Goal: Transaction & Acquisition: Purchase product/service

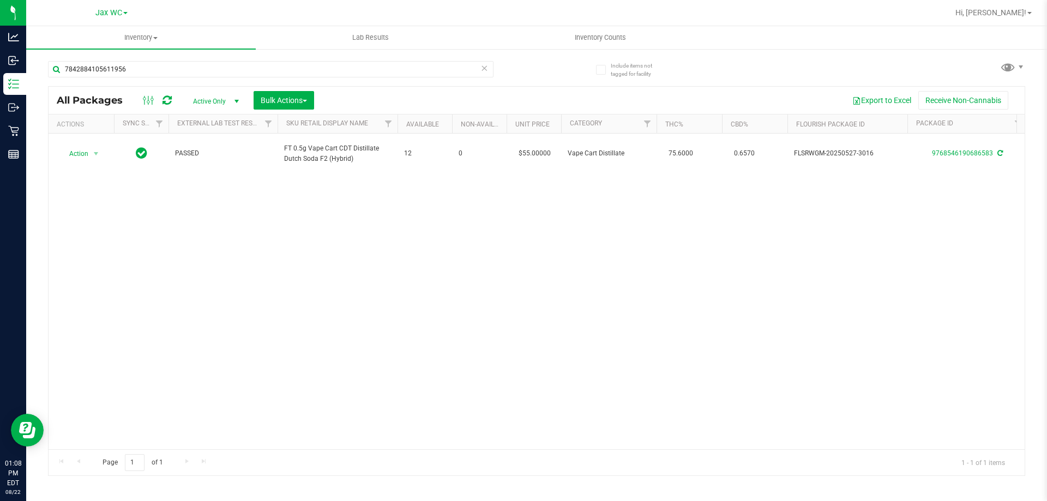
type input "7842884105611956"
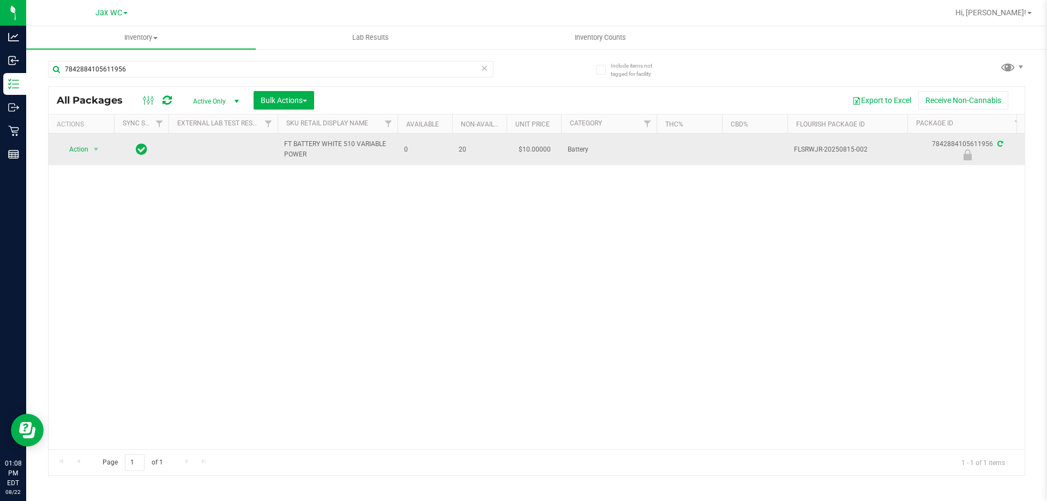
click at [86, 154] on span "Action" at bounding box center [73, 149] width 29 height 15
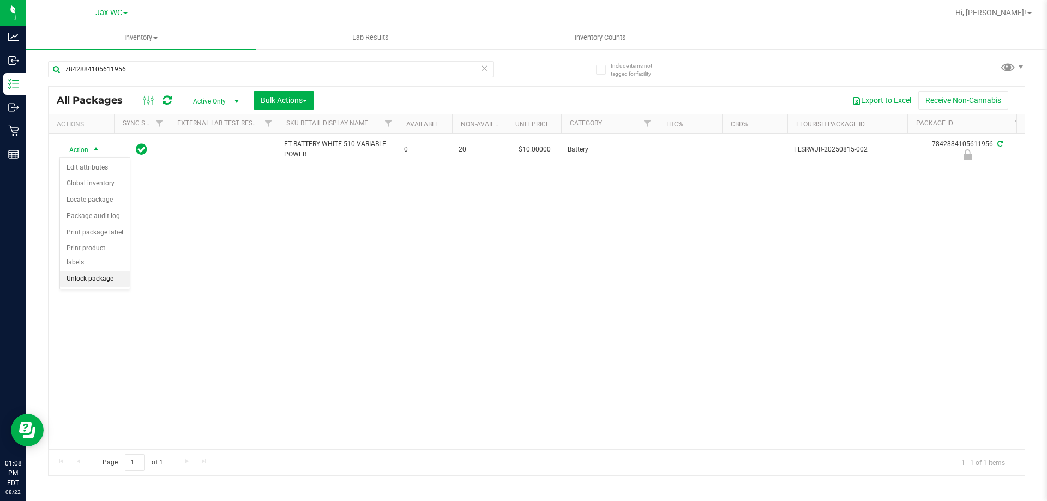
drag, startPoint x: 114, startPoint y: 253, endPoint x: 115, endPoint y: 263, distance: 10.4
click at [115, 263] on ul "Edit attributes Global inventory Locate package Package audit log Print package…" at bounding box center [95, 224] width 70 height 128
click at [115, 271] on li "Unlock package" at bounding box center [95, 279] width 70 height 16
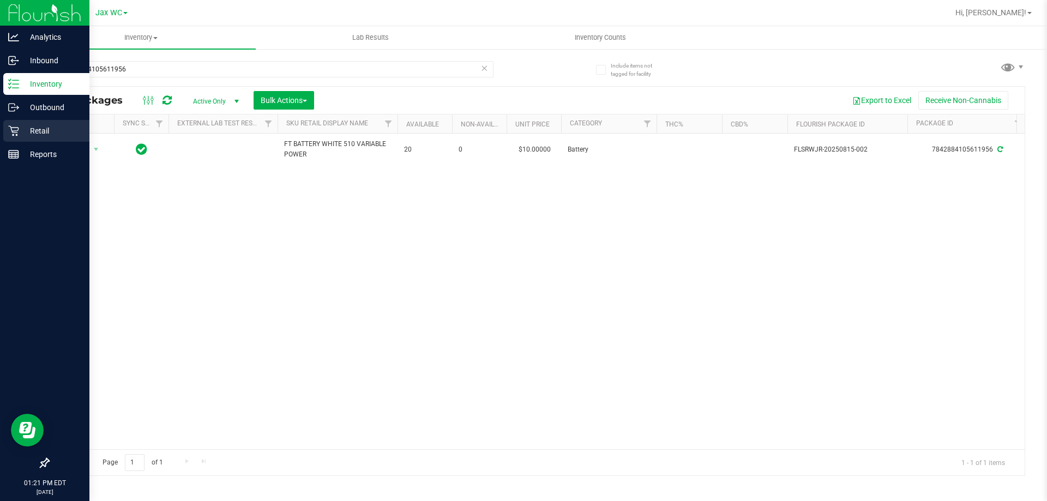
click at [20, 125] on p "Retail" at bounding box center [51, 130] width 65 height 13
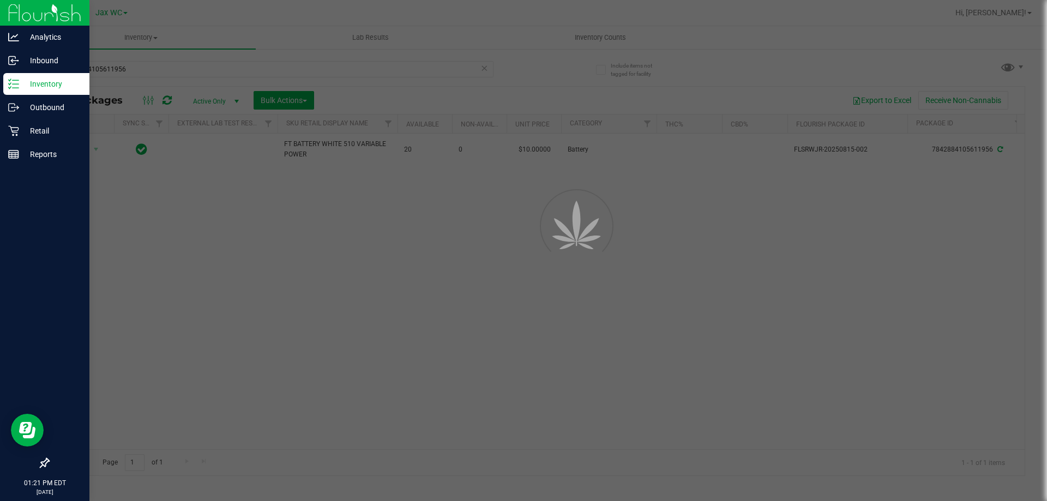
click at [561, 25] on div at bounding box center [523, 250] width 1047 height 501
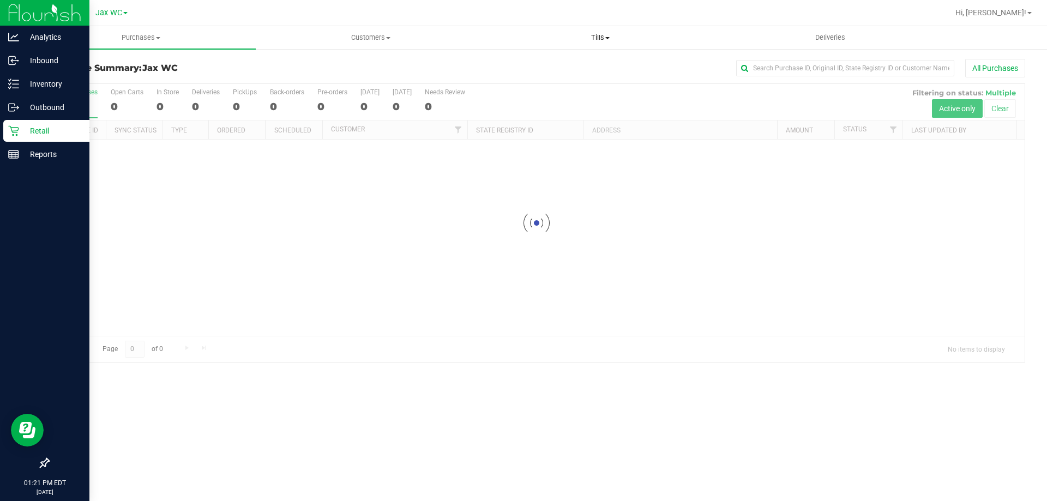
click at [597, 36] on span "Tills" at bounding box center [600, 38] width 228 height 10
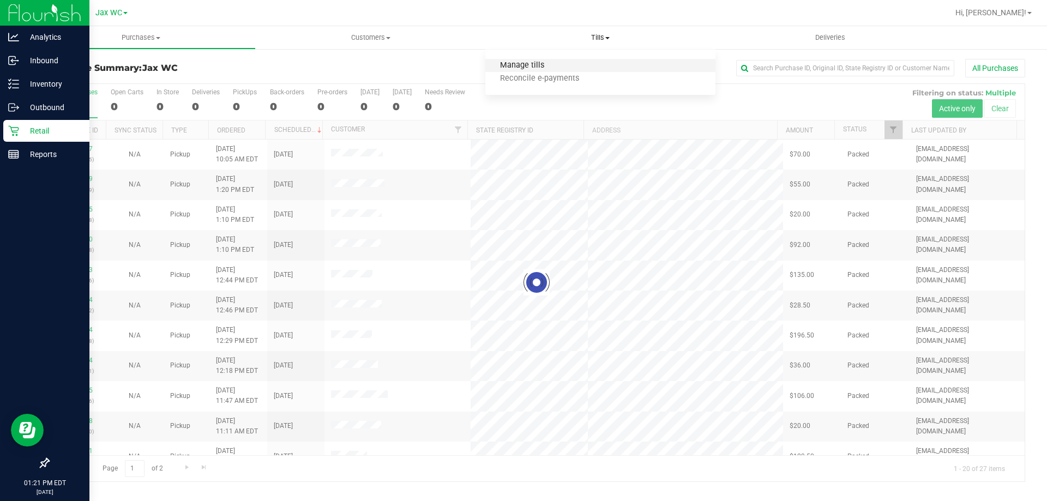
click at [515, 62] on span "Manage tills" at bounding box center [522, 65] width 74 height 9
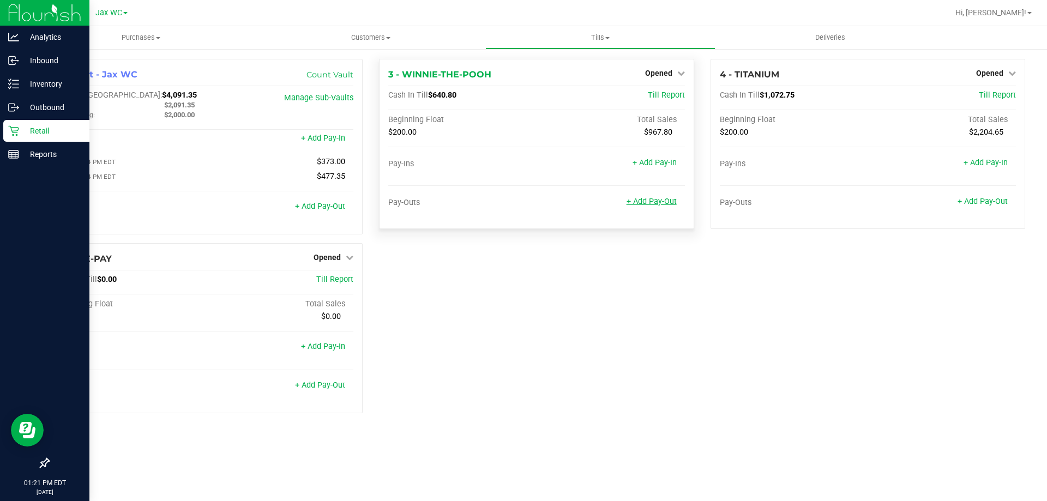
click at [659, 199] on link "+ Add Pay-Out" at bounding box center [651, 201] width 50 height 9
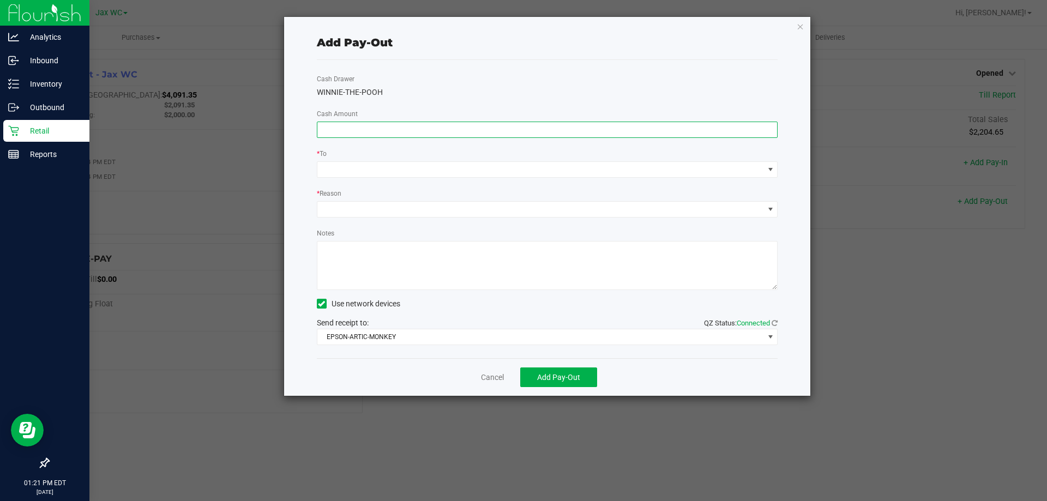
click at [371, 125] on input at bounding box center [547, 129] width 460 height 15
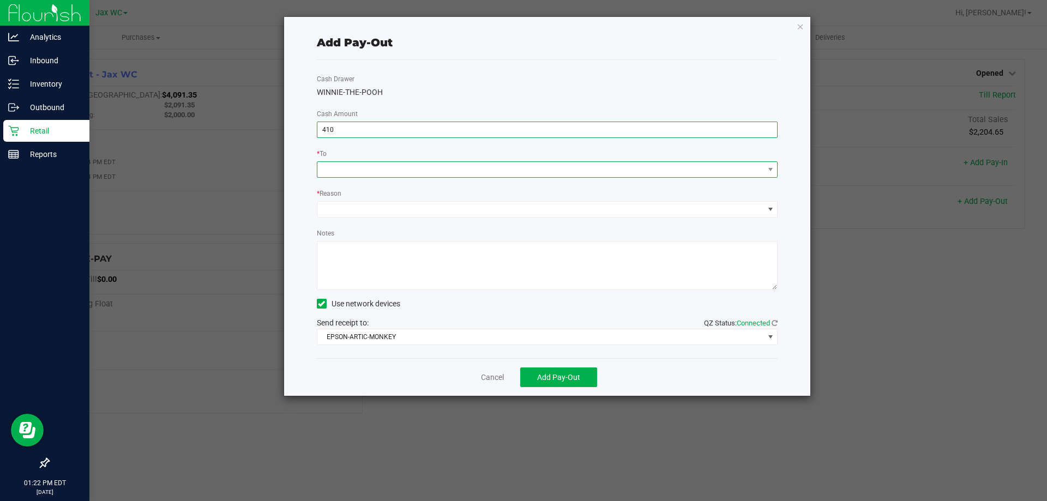
type input "$410.00"
click at [391, 169] on span at bounding box center [540, 169] width 446 height 15
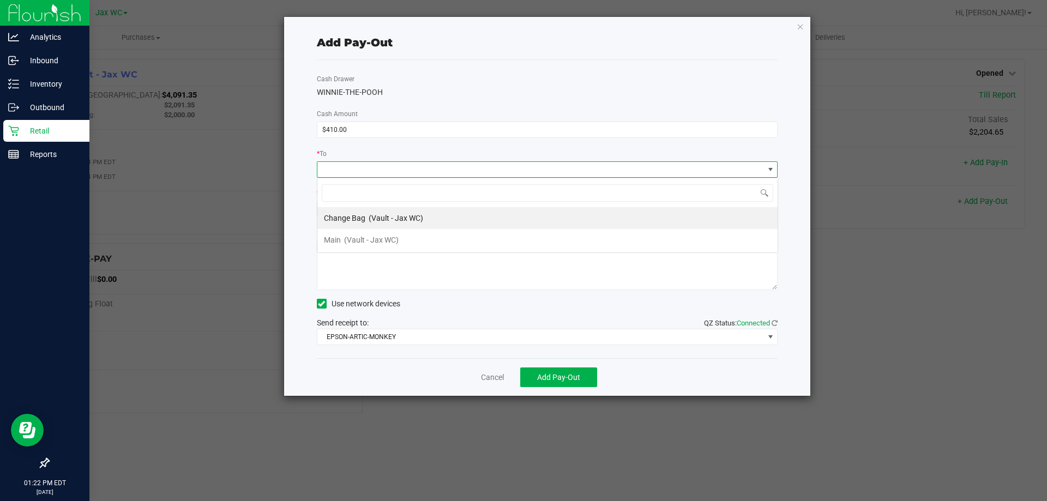
scroll to position [16, 461]
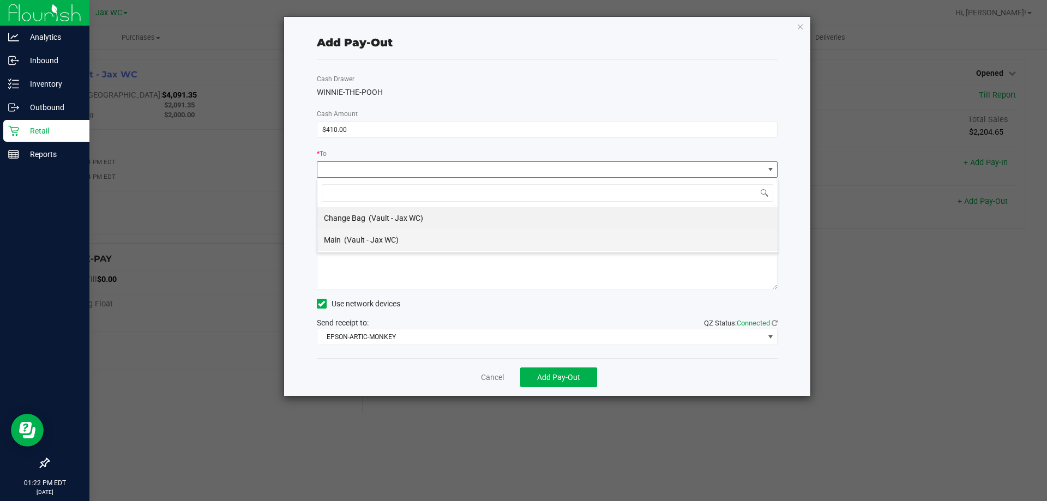
click at [338, 245] on div "Main (Vault - Jax WC)" at bounding box center [361, 240] width 75 height 20
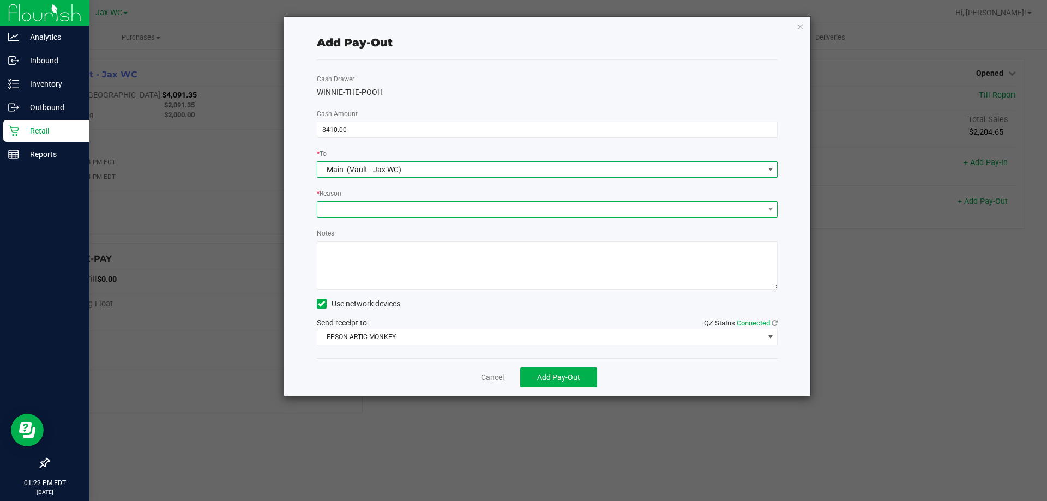
click at [332, 210] on span at bounding box center [540, 209] width 446 height 15
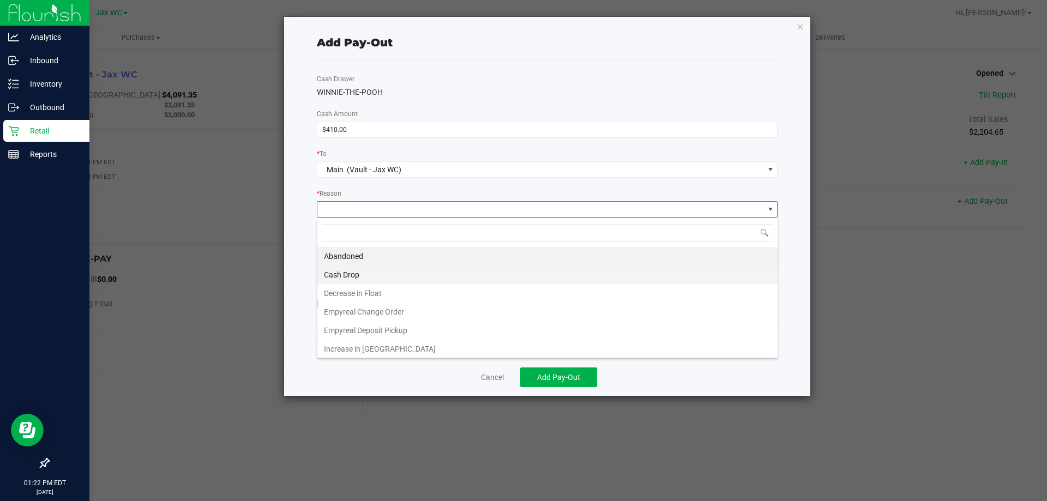
click at [338, 272] on li "Cash Drop" at bounding box center [547, 274] width 460 height 19
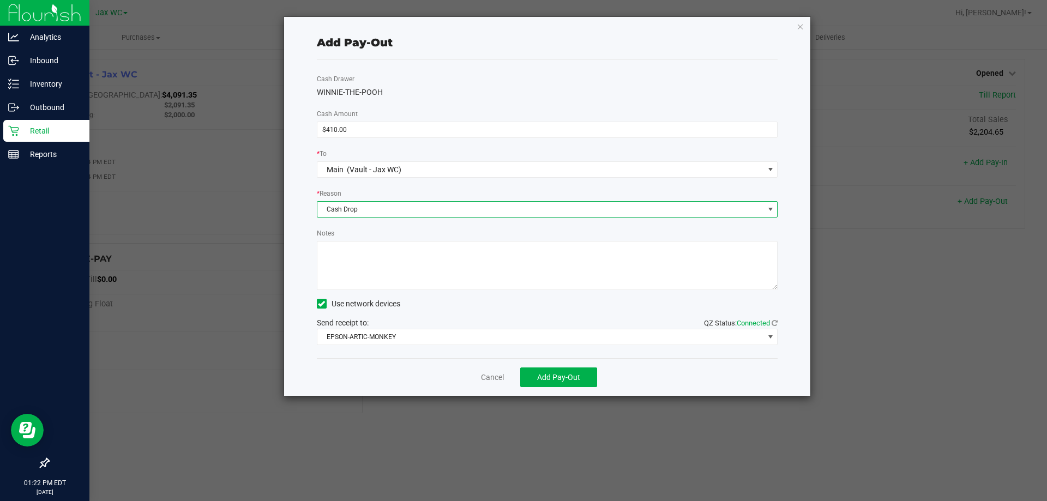
click at [341, 273] on textarea "Notes" at bounding box center [547, 265] width 461 height 49
type textarea "jh"
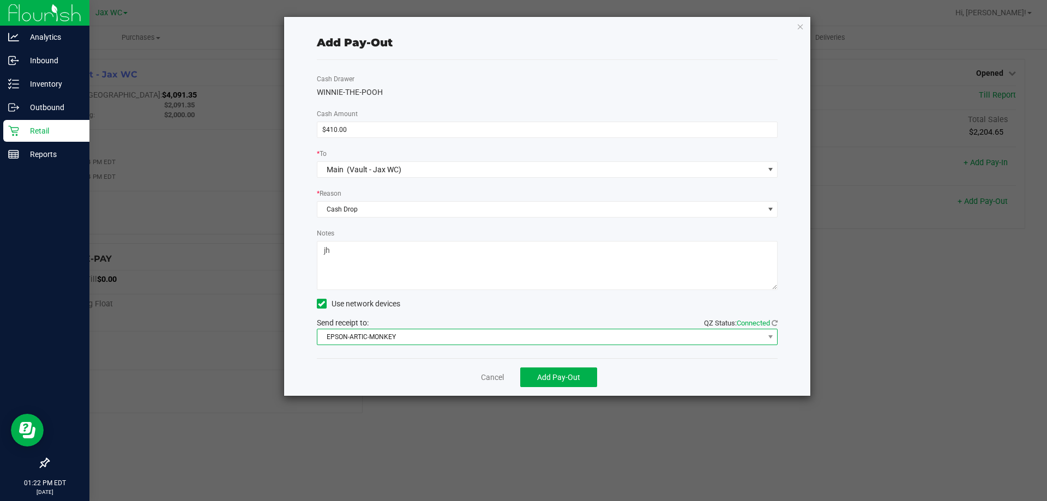
click at [349, 339] on span "EPSON-ARTIC-MONKEY" at bounding box center [540, 336] width 446 height 15
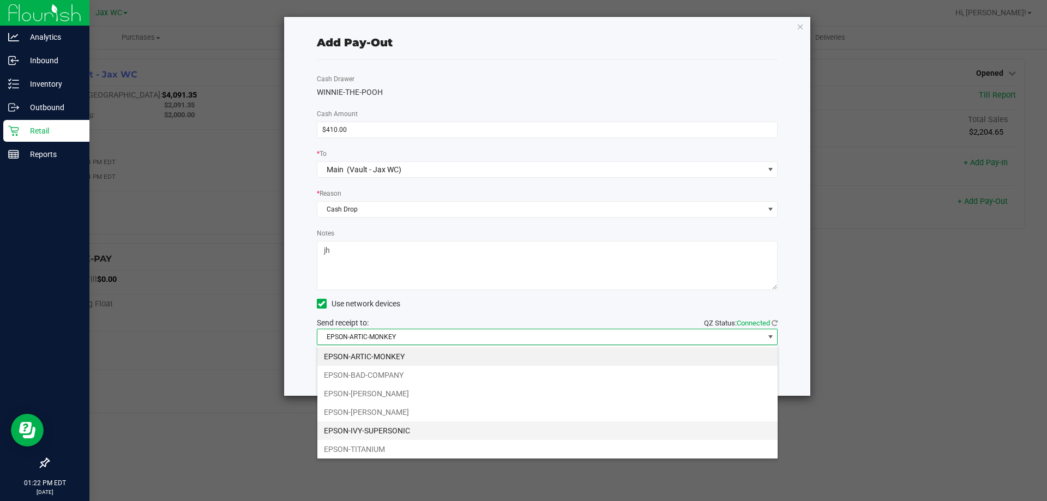
click at [338, 427] on li "EPSON-IVY-SUPERSONIC" at bounding box center [547, 430] width 460 height 19
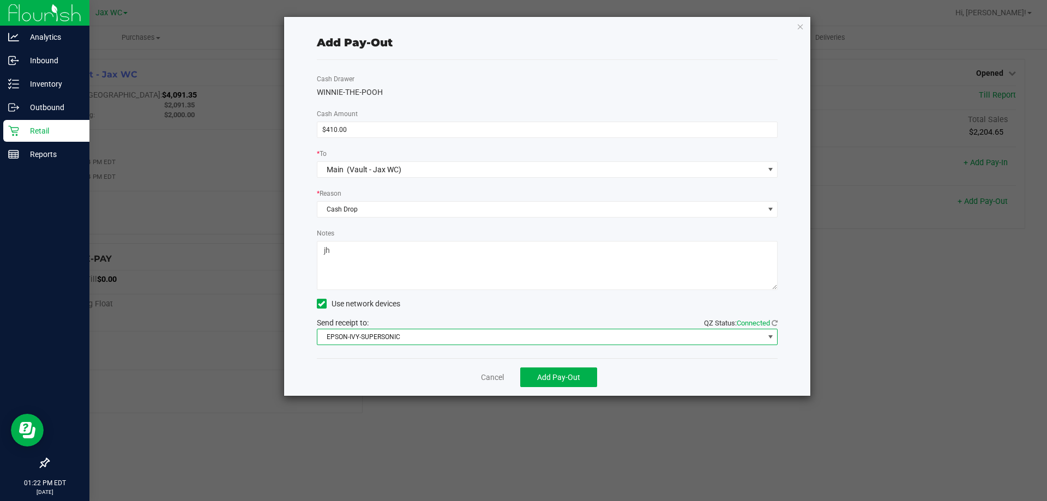
click at [565, 366] on div "Cancel Add Pay-Out" at bounding box center [547, 377] width 461 height 38
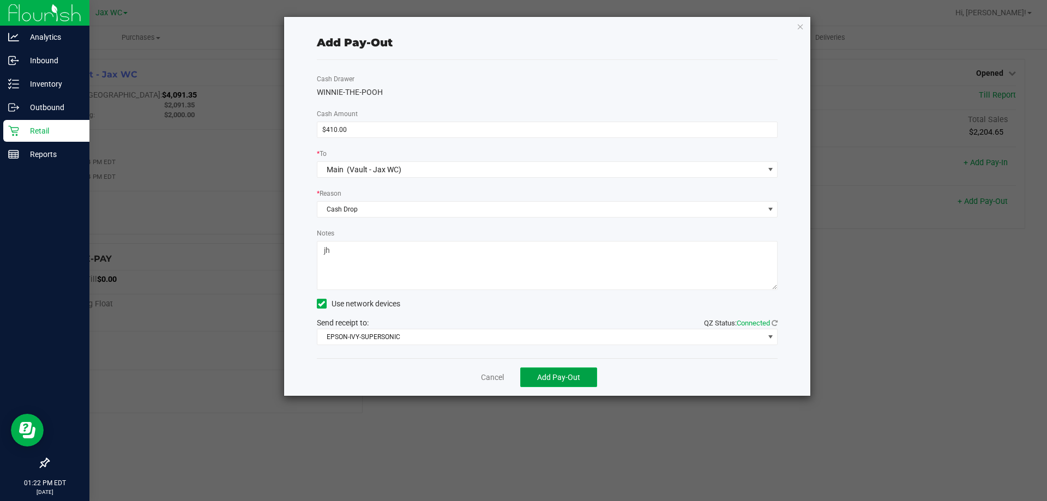
click at [561, 373] on button "Add Pay-Out" at bounding box center [558, 377] width 77 height 20
click at [482, 378] on link "Dismiss" at bounding box center [488, 377] width 26 height 11
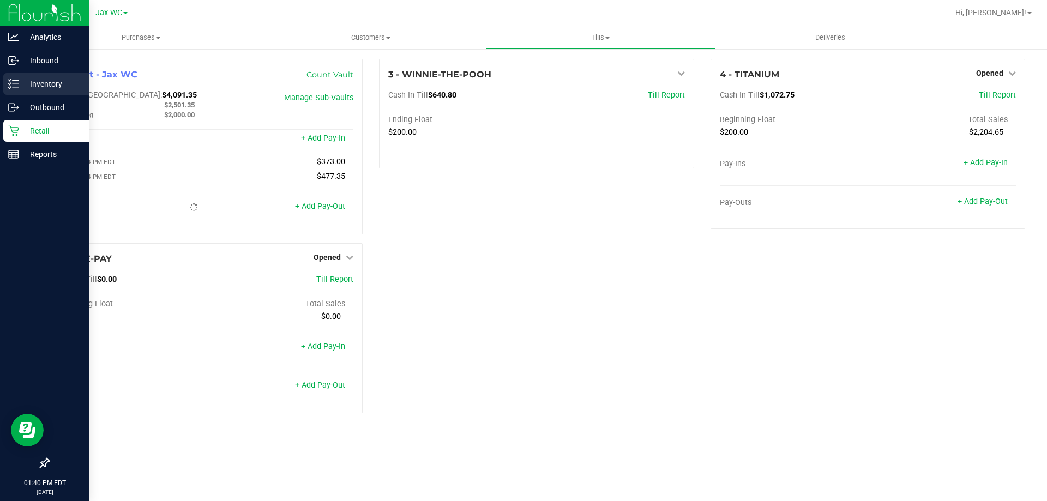
click at [30, 92] on div "Inventory" at bounding box center [46, 84] width 86 height 22
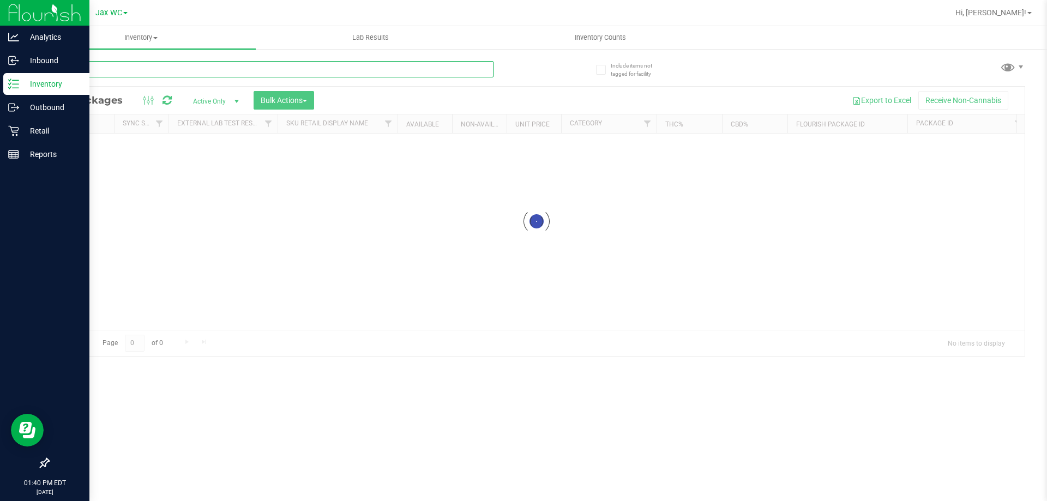
click at [131, 65] on input "text" at bounding box center [270, 69] width 445 height 16
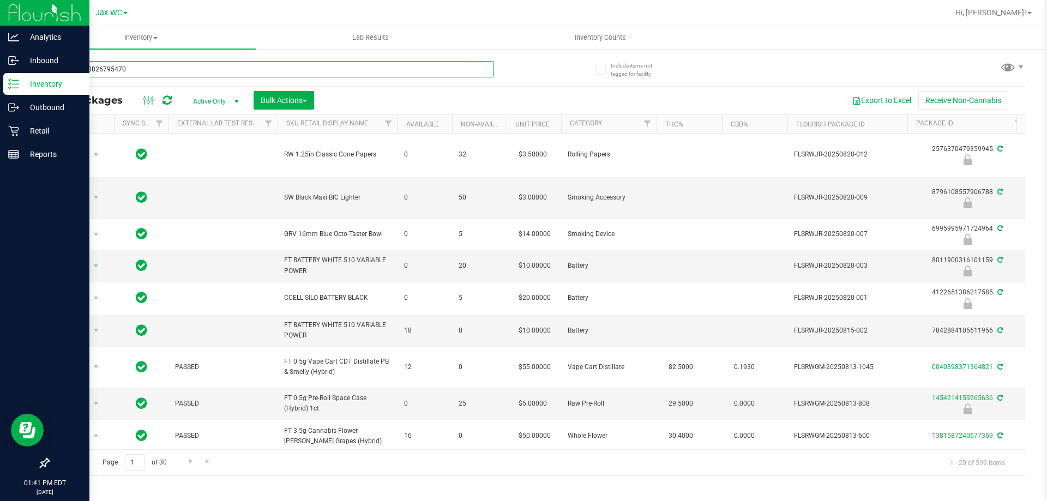
type input "9361780826795470"
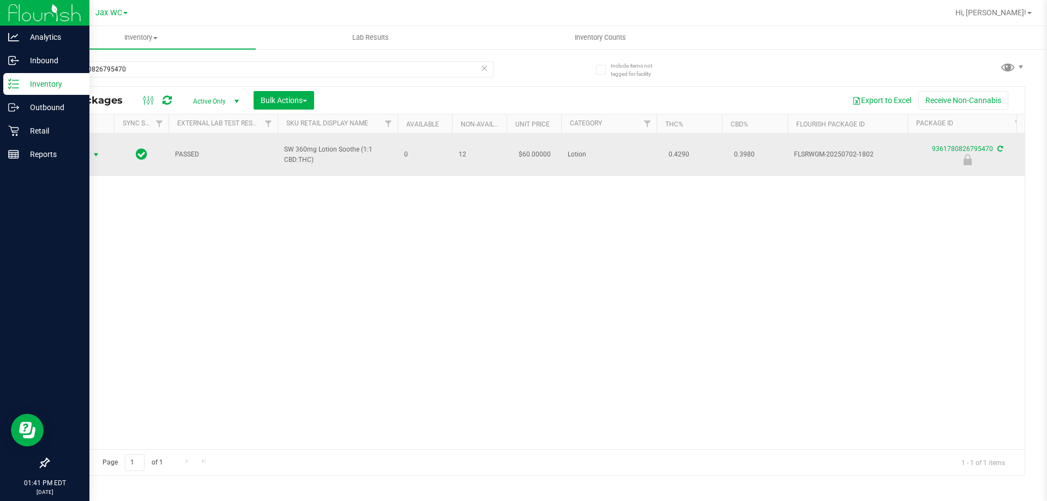
click at [84, 154] on span "Action" at bounding box center [73, 154] width 29 height 15
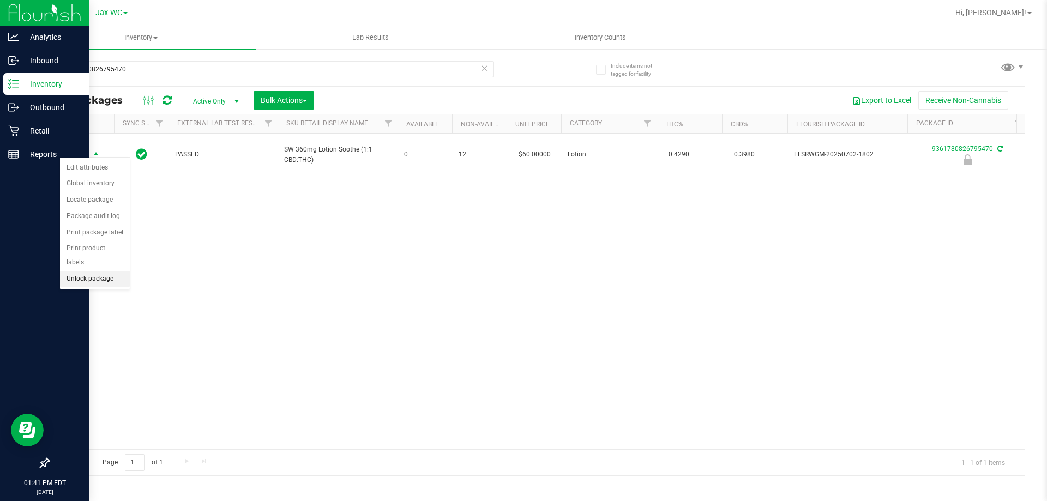
click at [95, 271] on li "Unlock package" at bounding box center [95, 279] width 70 height 16
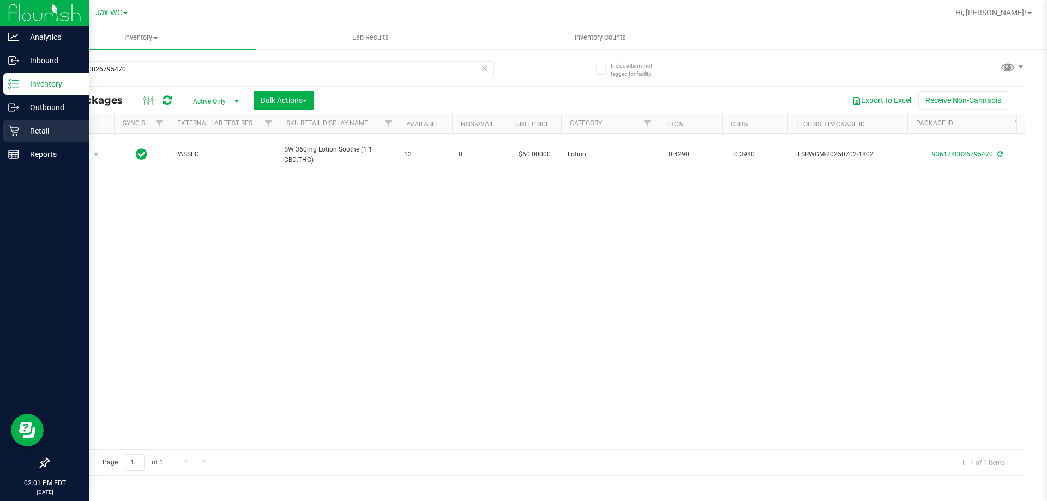
click at [26, 129] on p "Retail" at bounding box center [51, 130] width 65 height 13
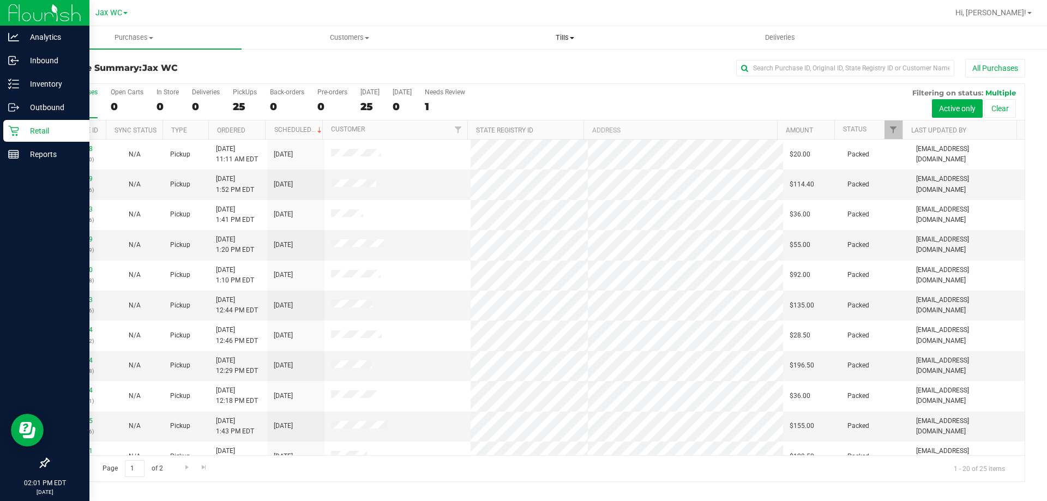
click at [565, 37] on span "Tills" at bounding box center [564, 38] width 214 height 10
click at [500, 62] on span "Manage tills" at bounding box center [494, 65] width 74 height 9
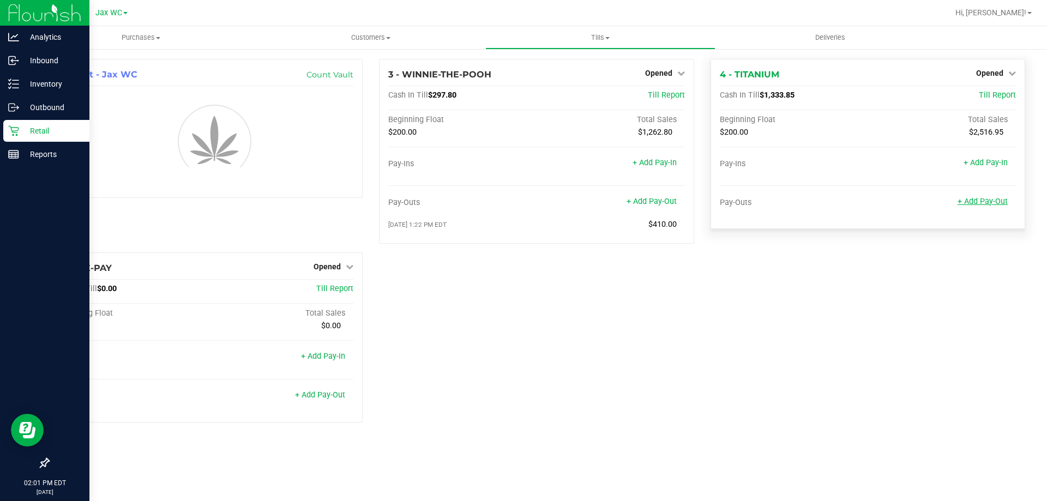
click at [969, 199] on link "+ Add Pay-Out" at bounding box center [982, 201] width 50 height 9
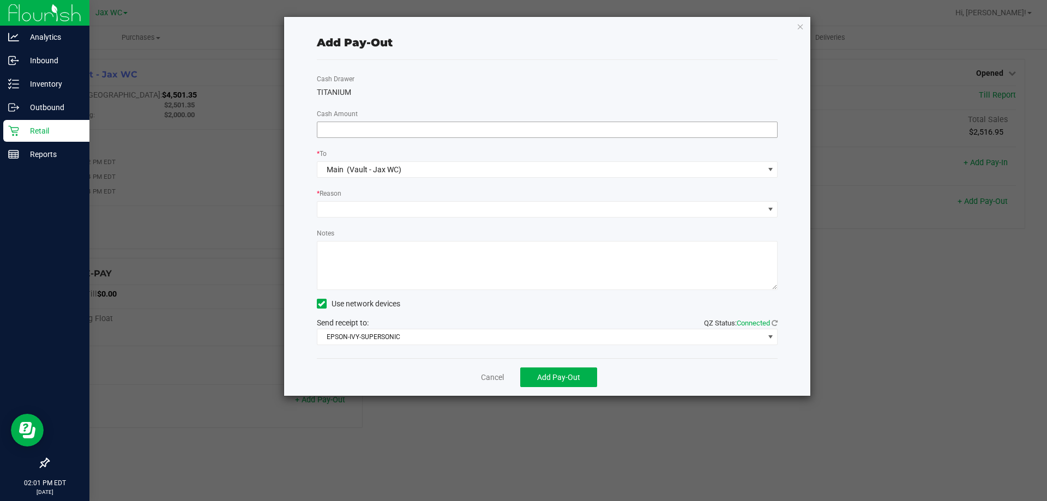
click at [455, 130] on input at bounding box center [547, 129] width 460 height 15
type input "$1,060.00"
click at [340, 211] on span at bounding box center [540, 209] width 446 height 15
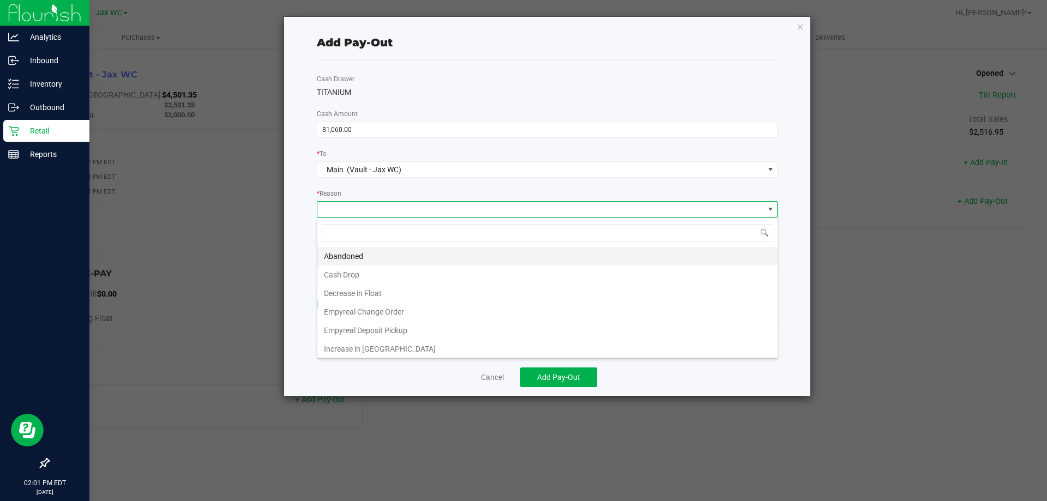
scroll to position [16, 461]
click at [335, 274] on li "Cash Drop" at bounding box center [547, 274] width 460 height 19
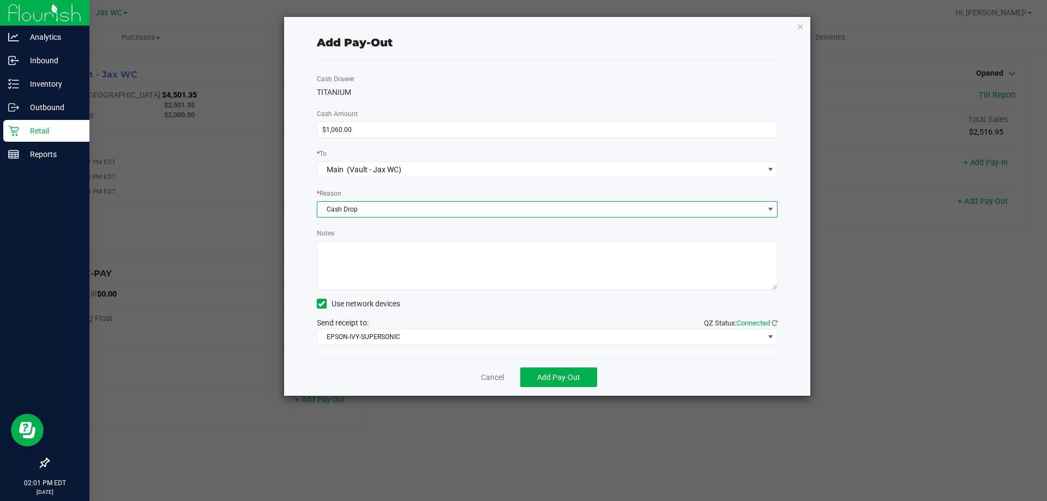
click at [355, 275] on textarea "Notes" at bounding box center [547, 265] width 461 height 49
type textarea "JH"
click at [572, 373] on span "Add Pay-Out" at bounding box center [558, 377] width 43 height 9
click at [499, 383] on div "Dismiss Reprint Receipt" at bounding box center [547, 377] width 461 height 38
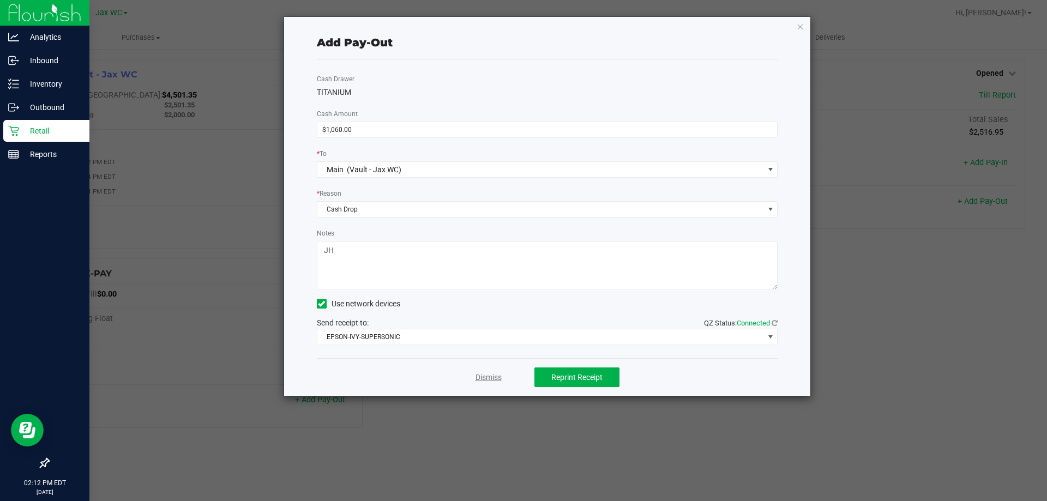
click at [495, 379] on link "Dismiss" at bounding box center [488, 377] width 26 height 11
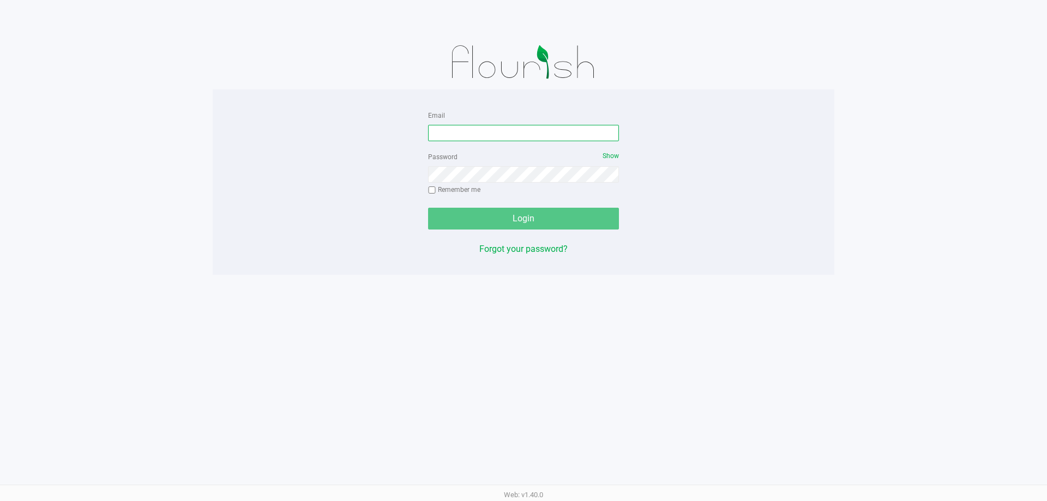
drag, startPoint x: 497, startPoint y: 130, endPoint x: 512, endPoint y: 90, distance: 42.3
click at [502, 128] on input "Email" at bounding box center [523, 133] width 191 height 16
type input "[EMAIL_ADDRESS][DOMAIN_NAME]"
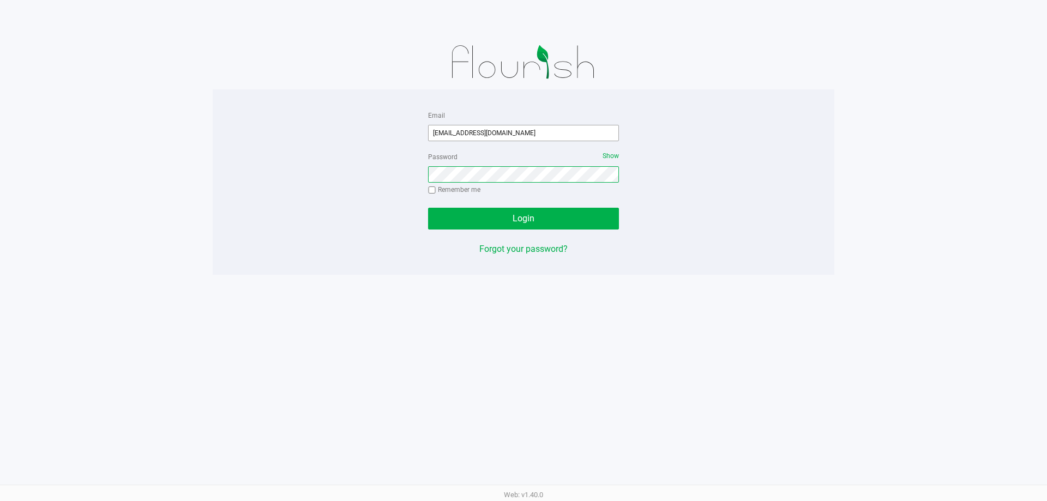
click at [428, 208] on button "Login" at bounding box center [523, 219] width 191 height 22
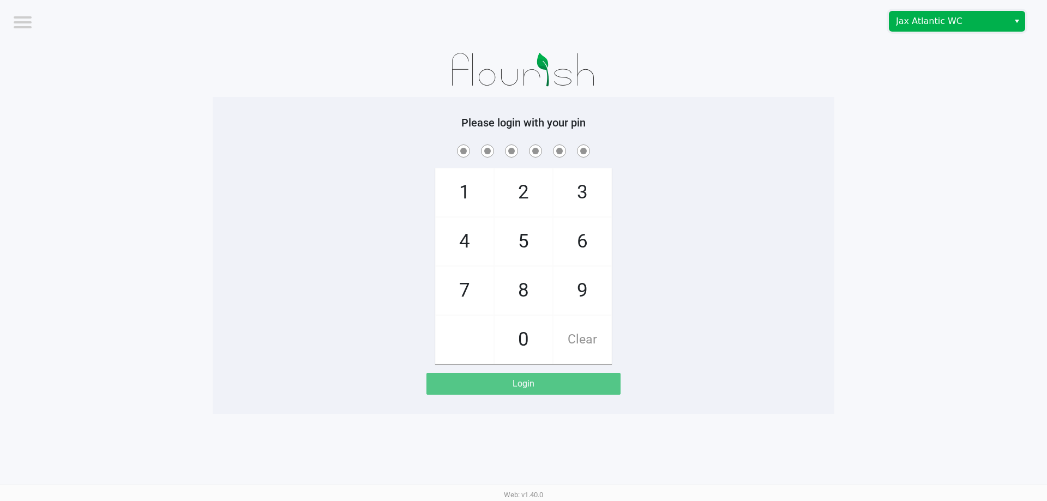
click at [910, 19] on span "Jax Atlantic WC" at bounding box center [949, 21] width 106 height 13
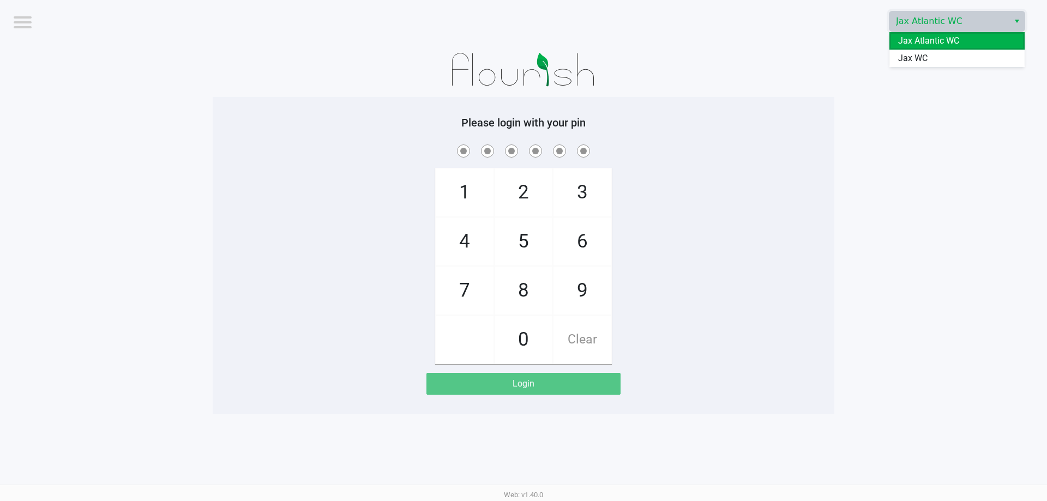
click at [905, 57] on span "Jax WC" at bounding box center [912, 58] width 29 height 13
checkbox input "true"
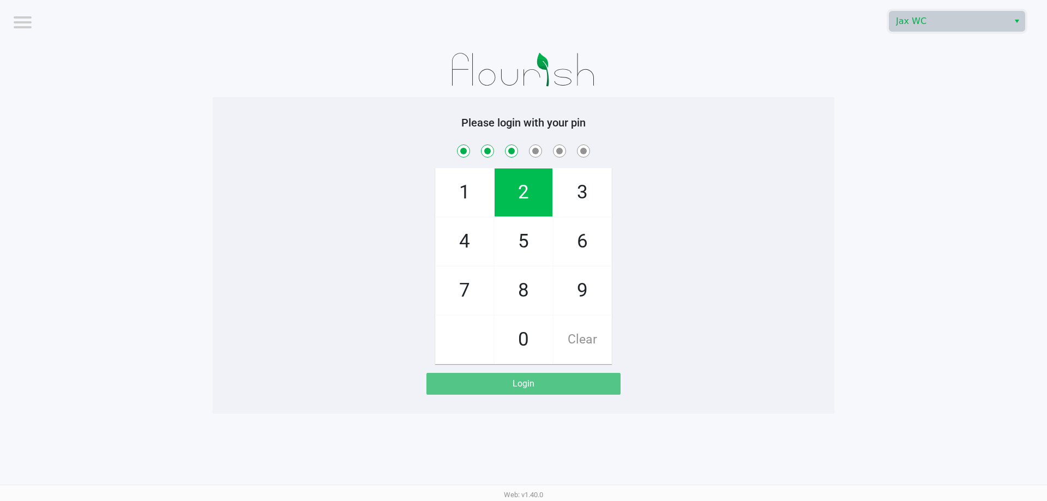
checkbox input "true"
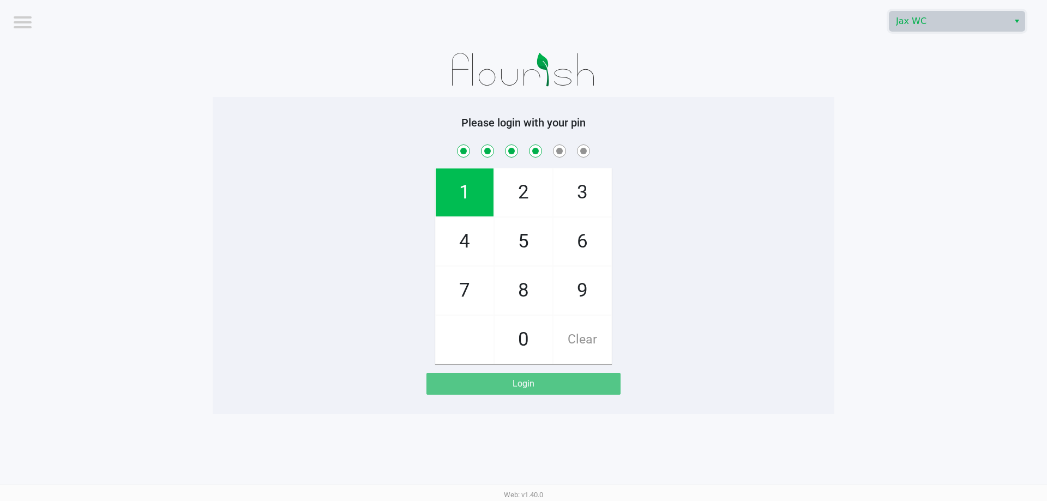
checkbox input "true"
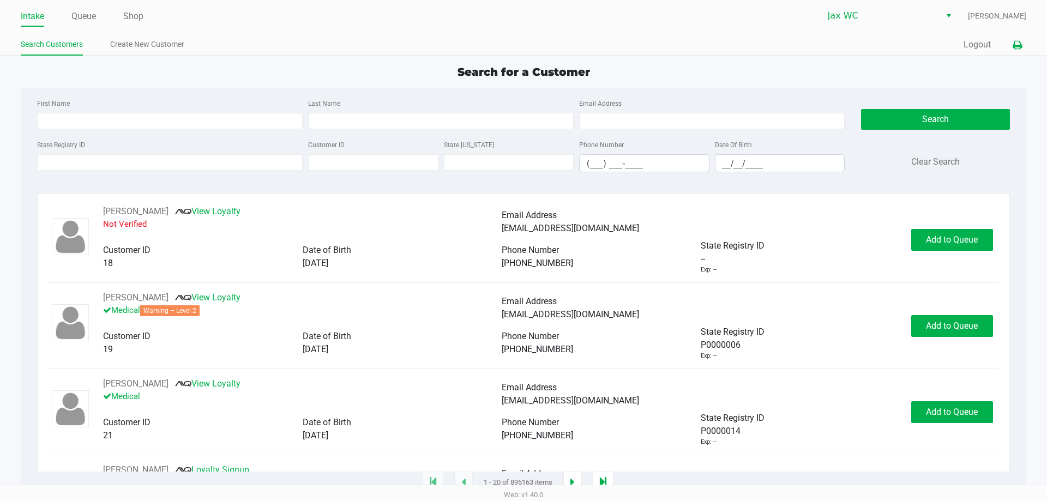
click at [1018, 48] on icon at bounding box center [1016, 45] width 9 height 8
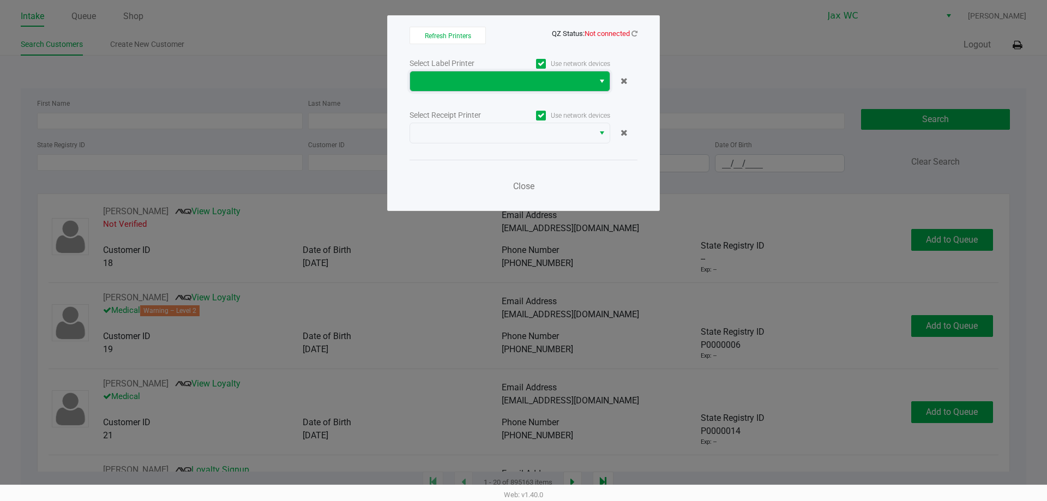
click at [558, 86] on span at bounding box center [501, 81] width 171 height 13
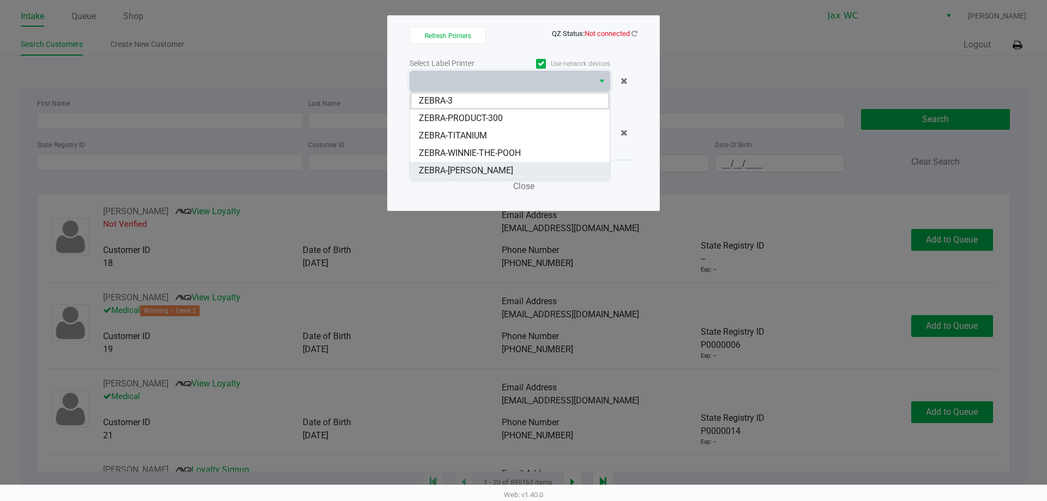
click at [459, 170] on span "ZEBRA-[PERSON_NAME]" at bounding box center [466, 170] width 94 height 13
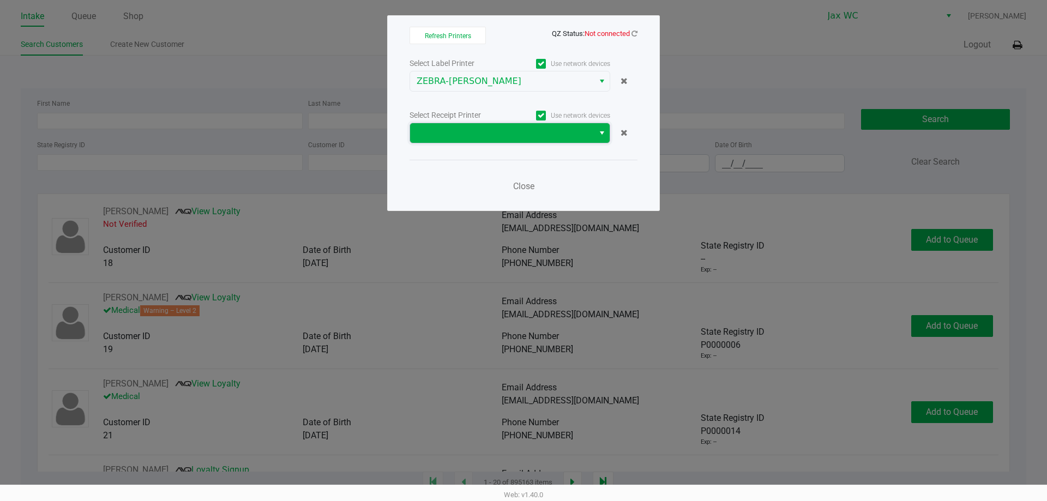
click at [471, 128] on span at bounding box center [501, 132] width 171 height 13
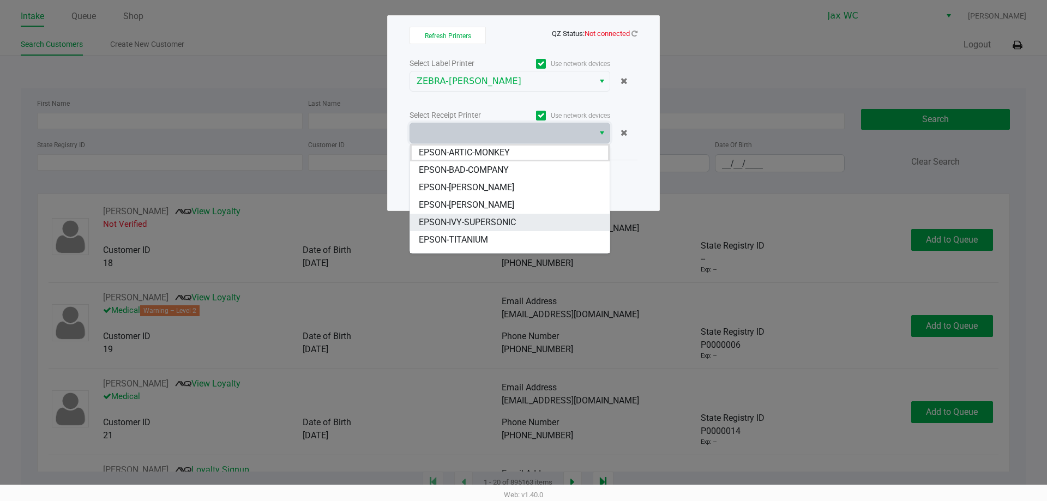
click at [457, 220] on span "EPSON-IVY-SUPERSONIC" at bounding box center [467, 222] width 97 height 13
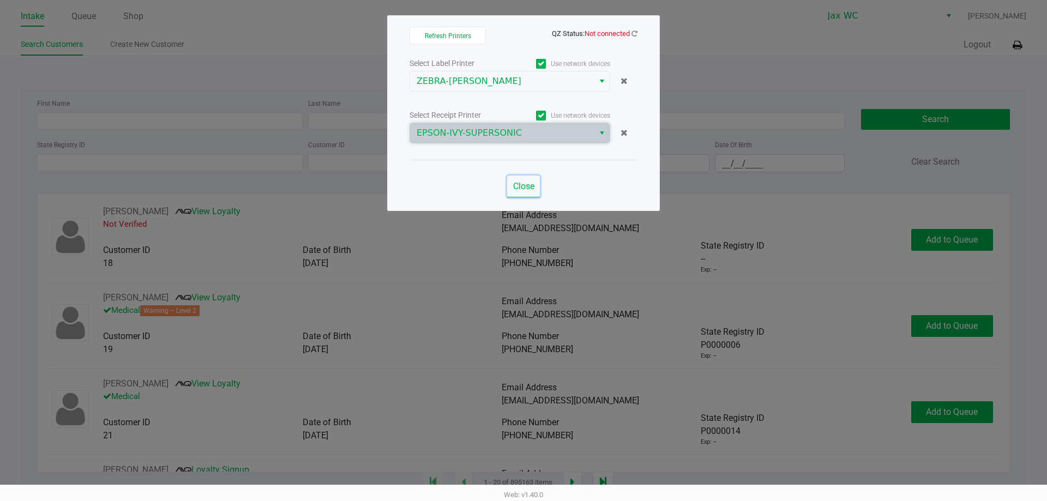
click at [524, 184] on span "Close" at bounding box center [523, 186] width 21 height 10
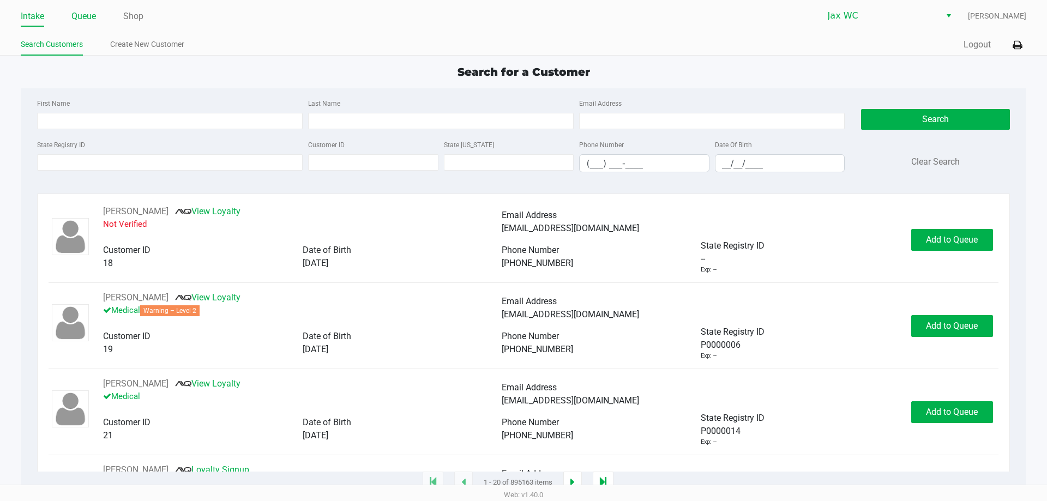
click at [71, 16] on ul "Intake Queue Shop" at bounding box center [272, 17] width 503 height 19
click at [87, 10] on link "Queue" at bounding box center [83, 16] width 25 height 15
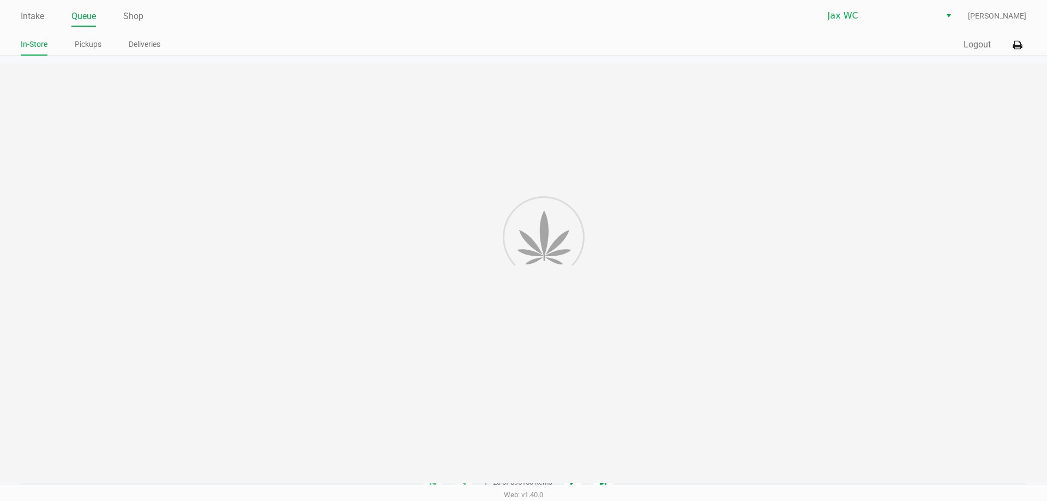
drag, startPoint x: 88, startPoint y: 48, endPoint x: 90, endPoint y: 56, distance: 7.8
click at [89, 48] on link "Pickups" at bounding box center [88, 45] width 27 height 14
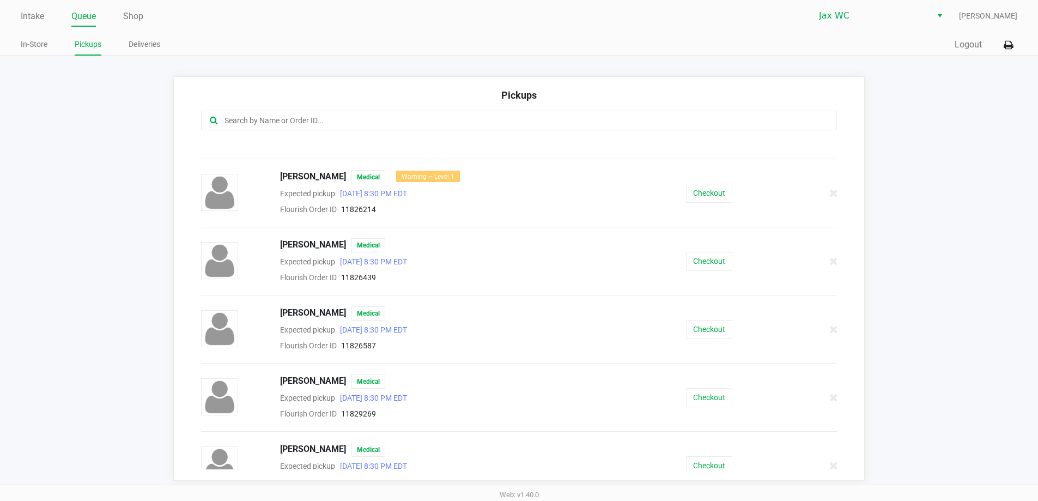
scroll to position [545, 0]
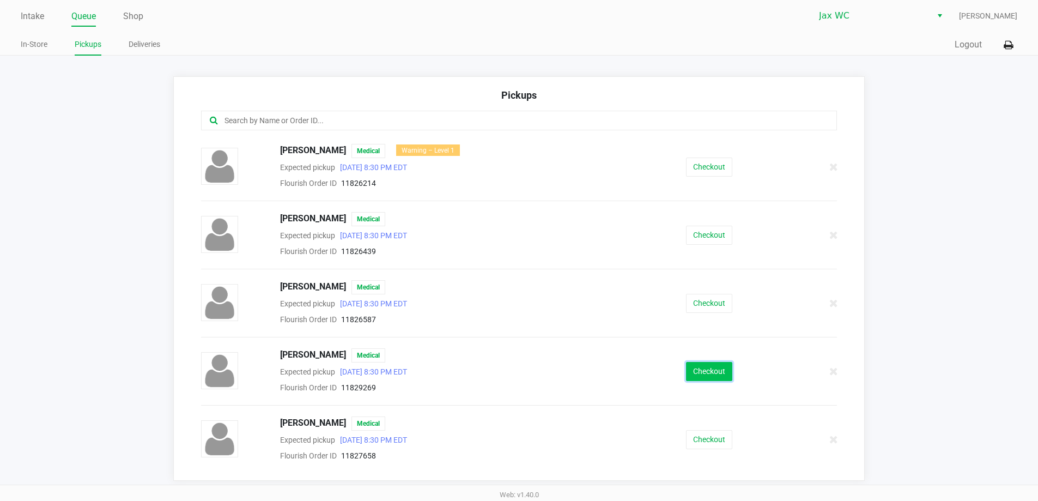
click at [693, 372] on button "Checkout" at bounding box center [709, 371] width 46 height 19
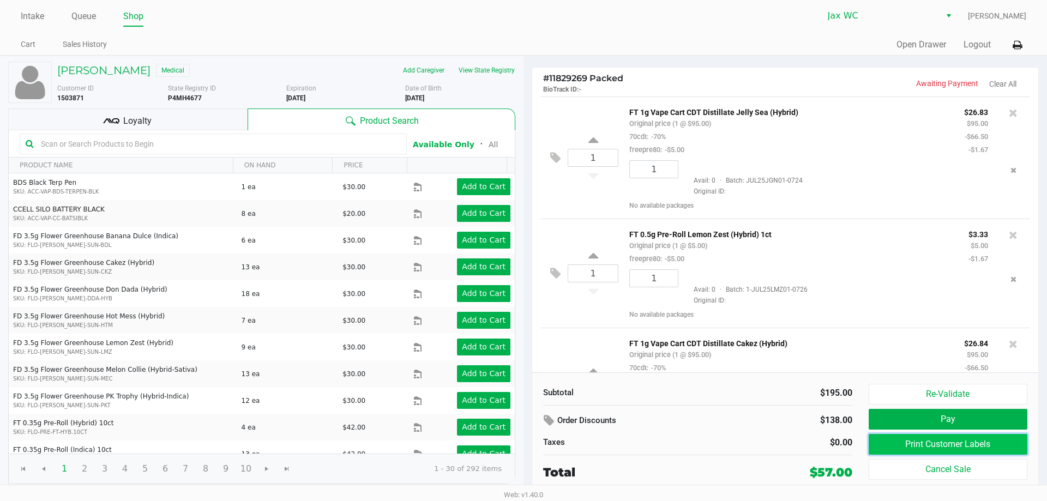
click at [948, 441] on button "Print Customer Labels" at bounding box center [947, 444] width 159 height 21
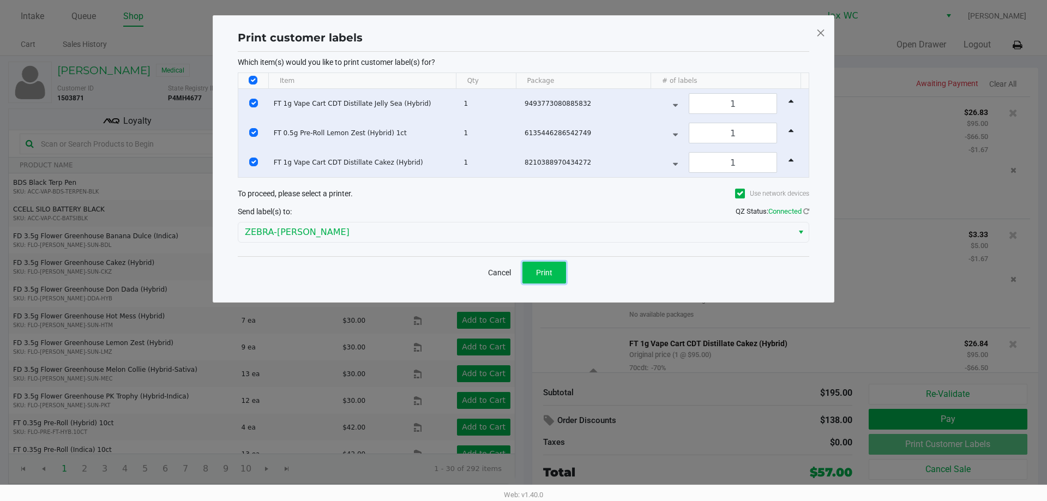
click at [534, 268] on button "Print" at bounding box center [544, 273] width 44 height 22
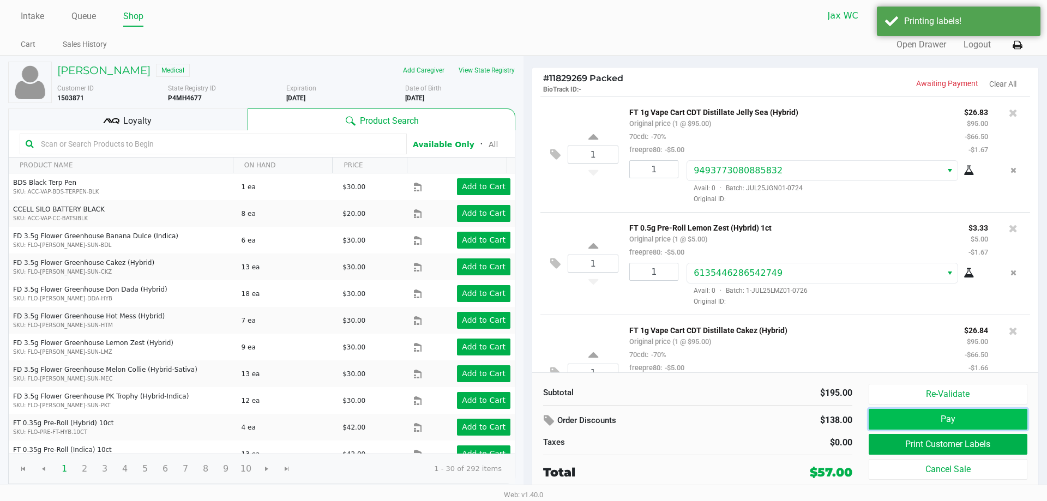
click at [997, 422] on button "Pay" at bounding box center [947, 419] width 159 height 21
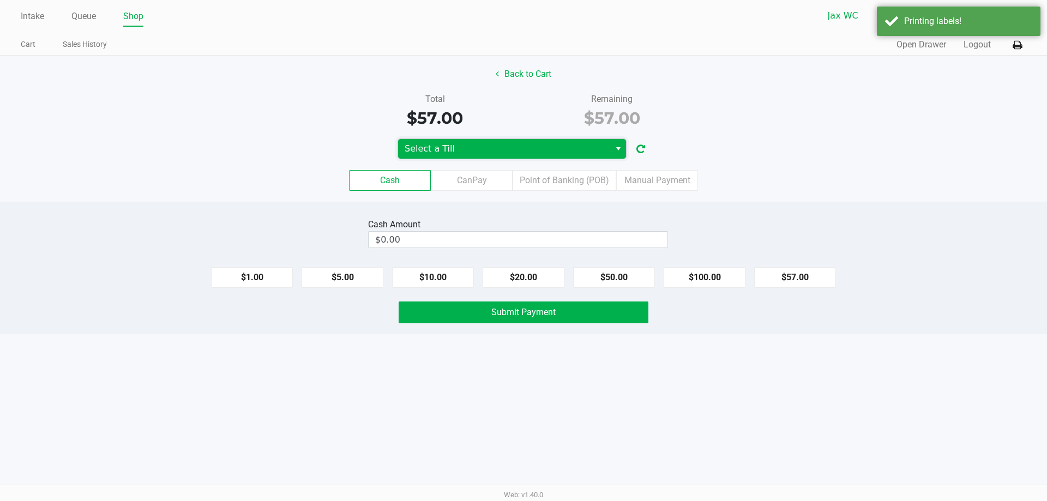
click at [577, 154] on span "Select a Till" at bounding box center [503, 148] width 199 height 13
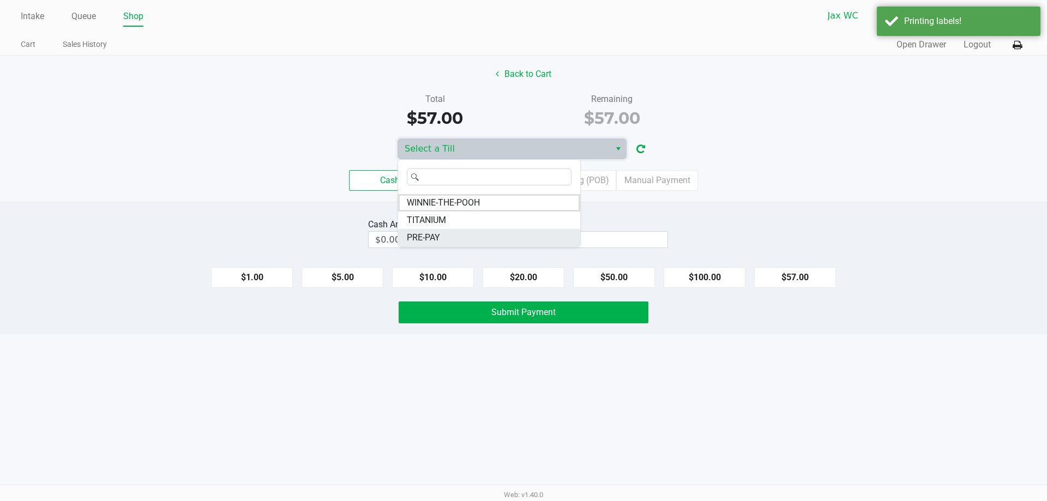
click at [418, 236] on span "PRE-PAY" at bounding box center [423, 237] width 33 height 13
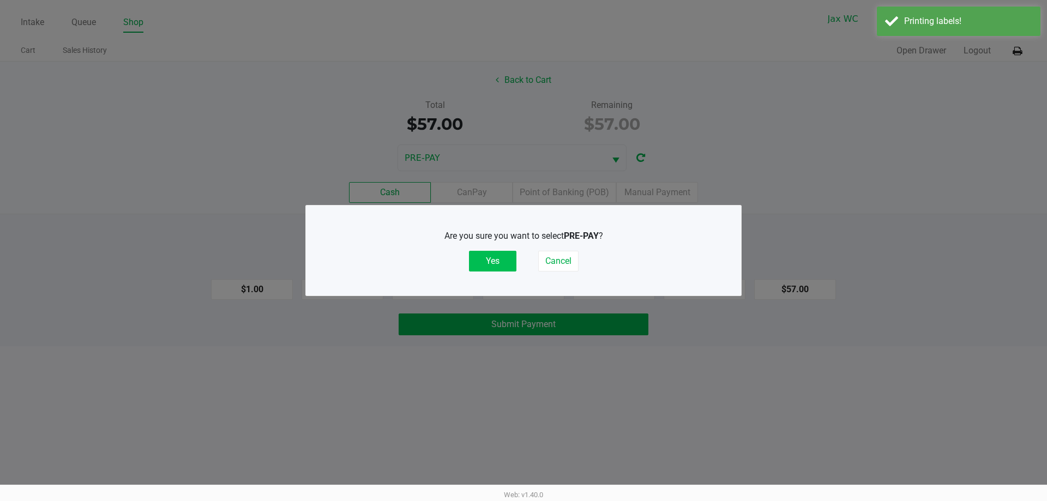
click at [480, 257] on button "Yes" at bounding box center [492, 261] width 47 height 21
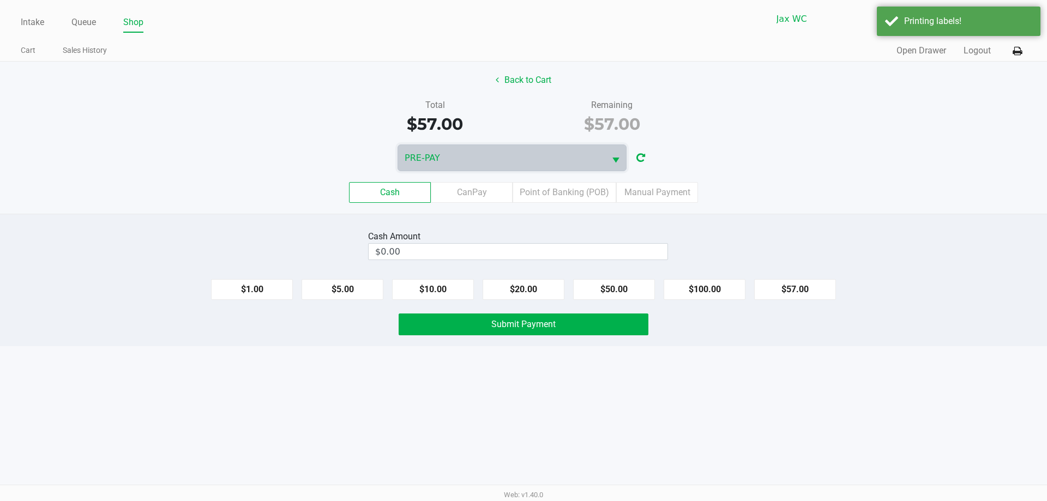
click at [701, 195] on div "Cash CanPay Point of Banking (POB) Manual Payment" at bounding box center [523, 192] width 1047 height 21
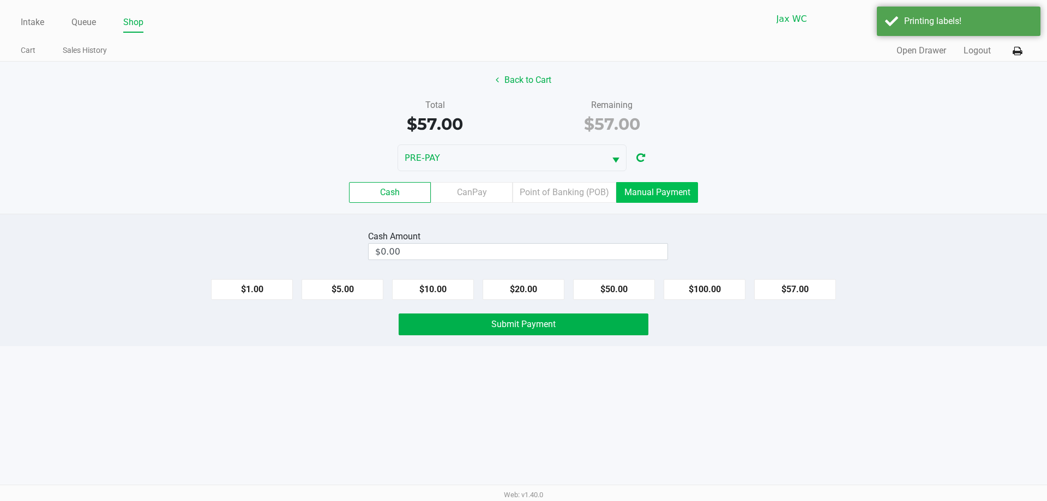
drag, startPoint x: 678, startPoint y: 195, endPoint x: 694, endPoint y: 206, distance: 19.2
click at [682, 197] on label "Manual Payment" at bounding box center [657, 192] width 82 height 21
click at [0, 0] on 8 "Manual Payment" at bounding box center [0, 0] width 0 height 0
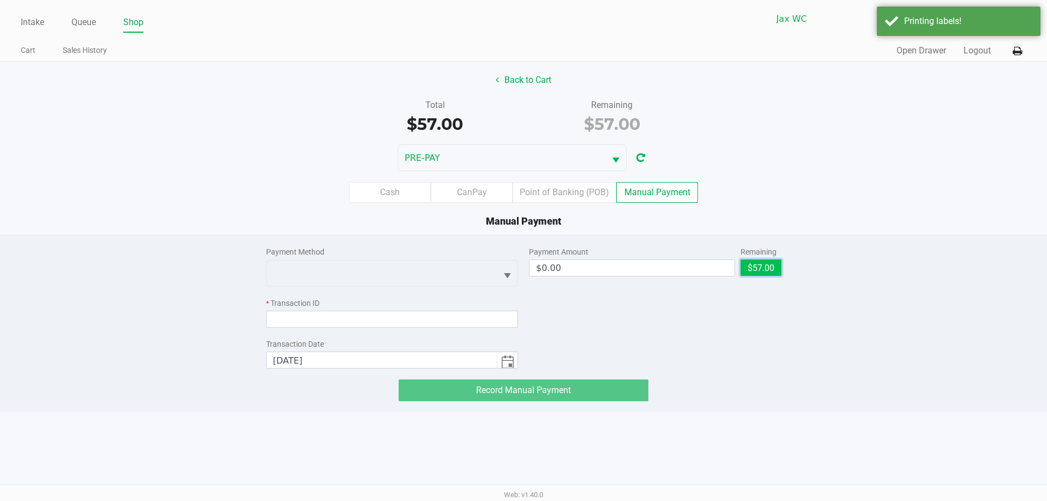
click at [756, 264] on button "$57.00" at bounding box center [760, 267] width 41 height 16
type input "$57.00"
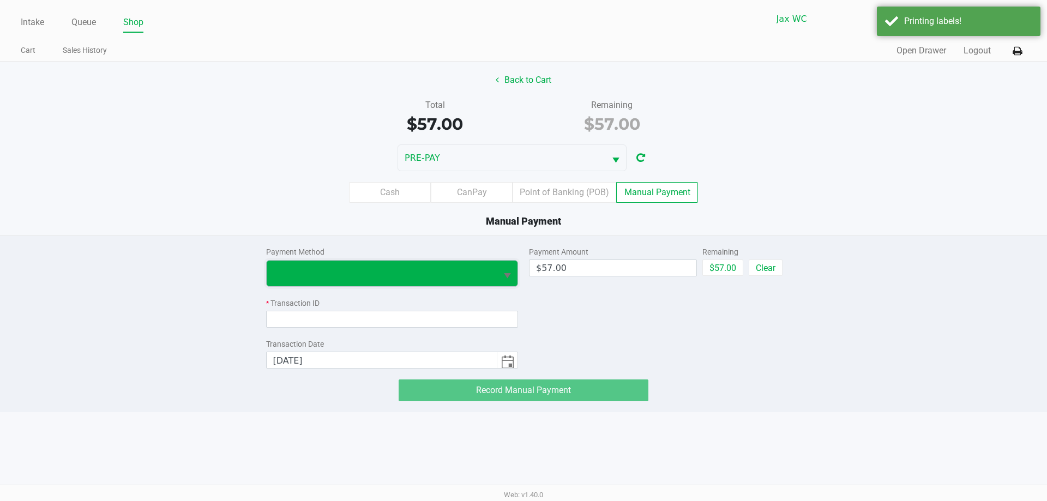
click at [430, 264] on span at bounding box center [382, 274] width 231 height 26
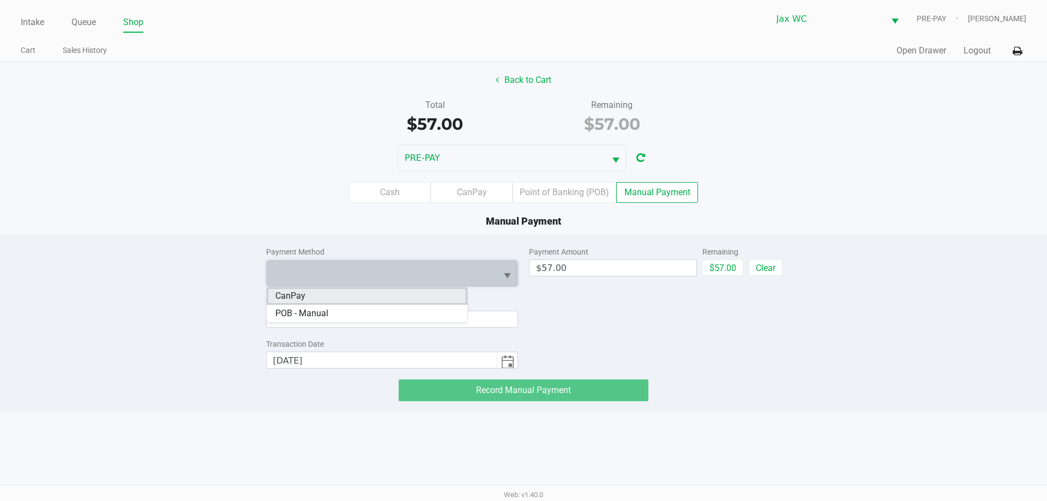
click at [339, 301] on li "CanPay" at bounding box center [367, 295] width 201 height 17
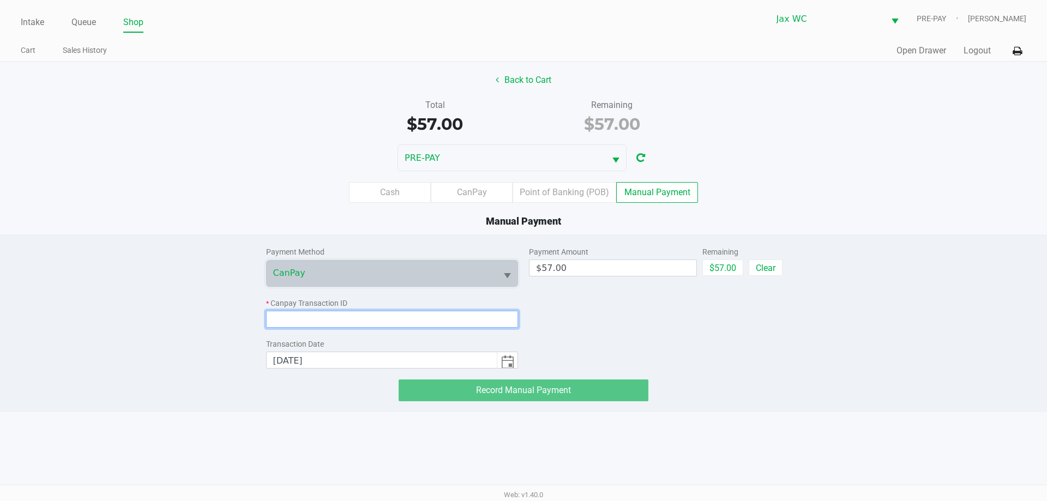
click at [344, 317] on input at bounding box center [392, 319] width 252 height 17
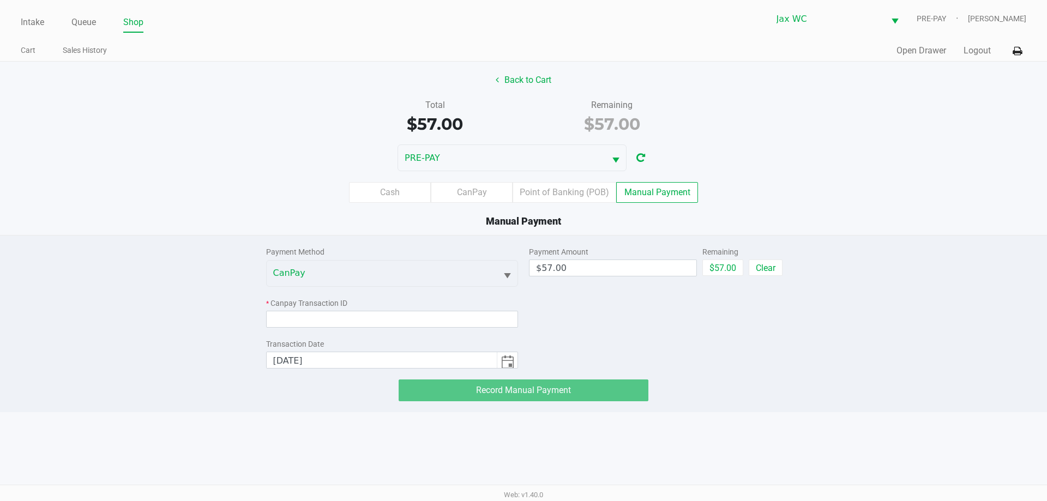
click at [928, 221] on div "Manual Payment" at bounding box center [523, 221] width 1063 height 15
click at [437, 320] on input at bounding box center [392, 319] width 252 height 17
paste input "5A9AKUCUNULE"
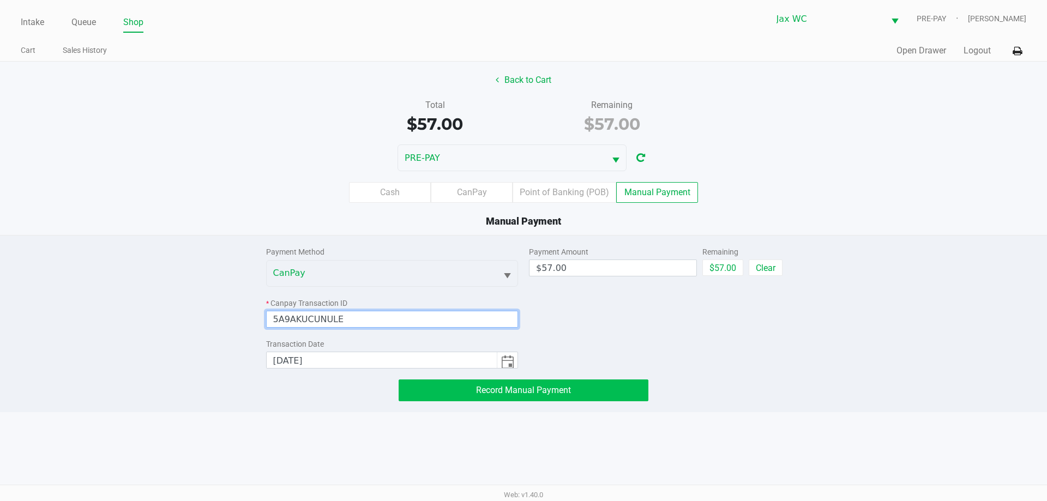
type input "5A9AKUCUNULE"
click at [512, 388] on span "Record Manual Payment" at bounding box center [523, 390] width 95 height 10
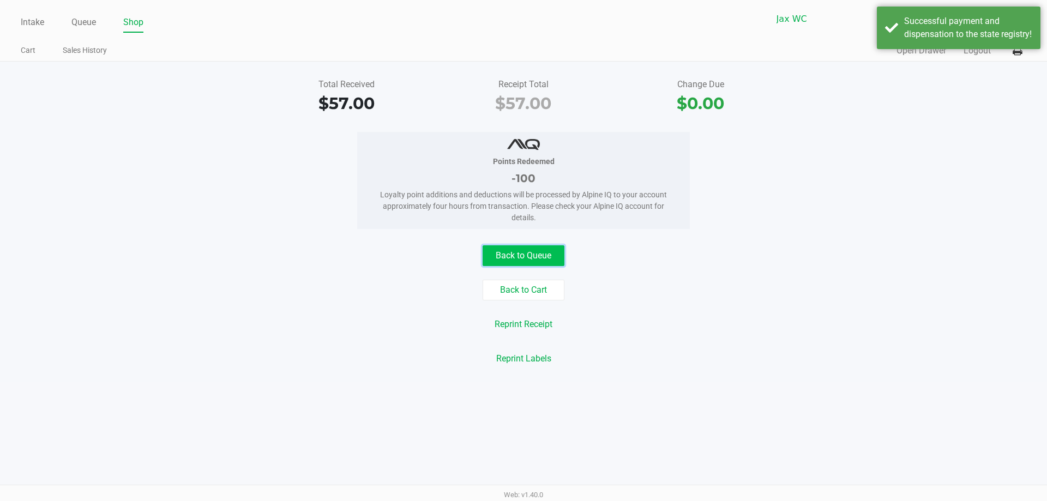
click at [521, 253] on button "Back to Queue" at bounding box center [523, 255] width 82 height 21
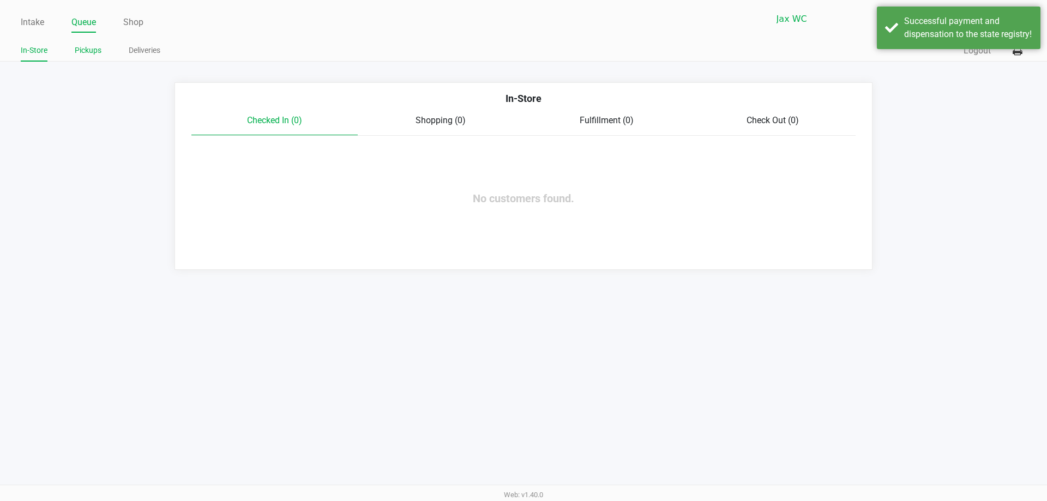
click at [94, 53] on link "Pickups" at bounding box center [88, 51] width 27 height 14
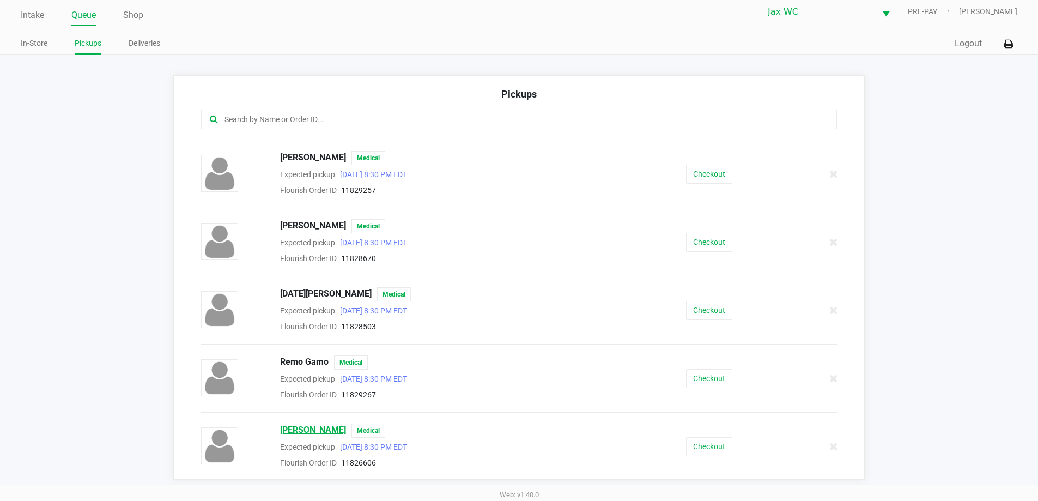
scroll to position [1219, 0]
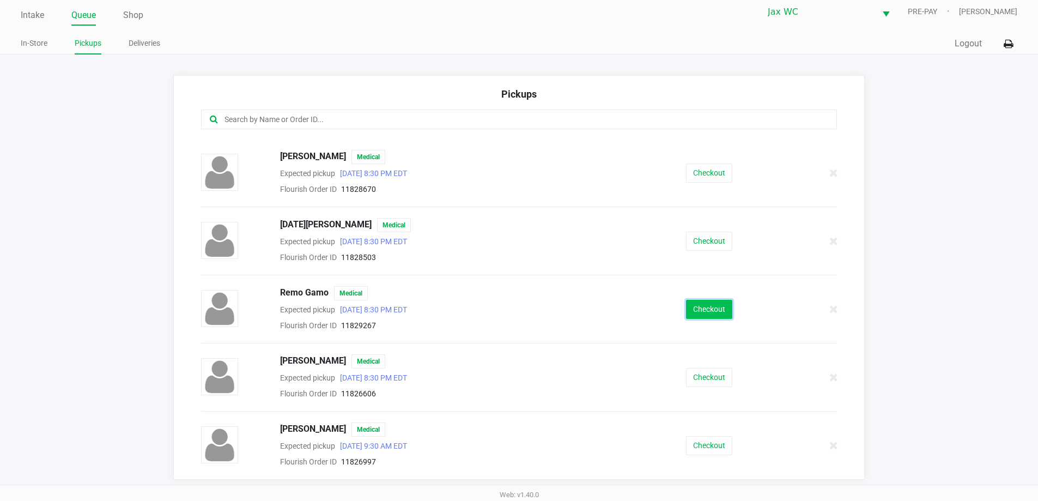
click at [698, 309] on button "Checkout" at bounding box center [709, 309] width 46 height 19
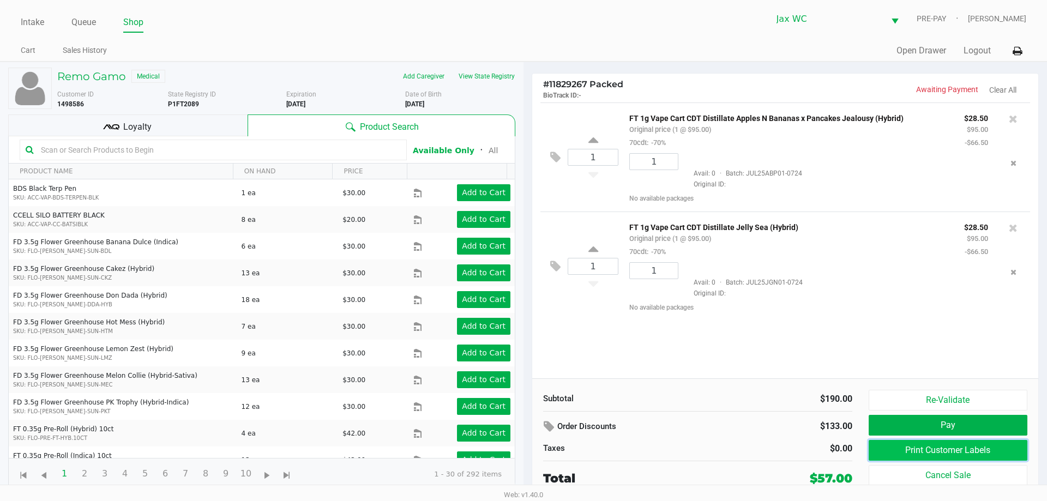
click at [956, 449] on button "Print Customer Labels" at bounding box center [947, 450] width 159 height 21
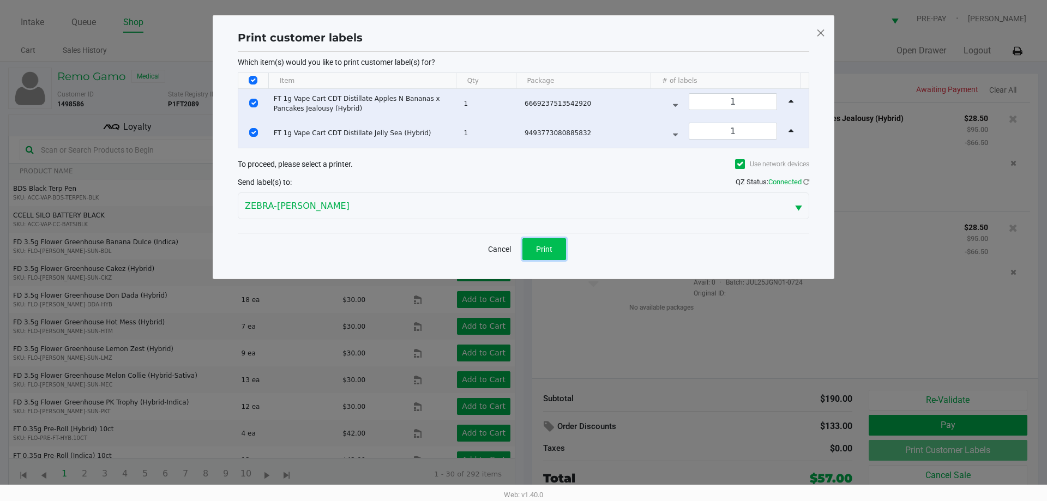
click at [551, 249] on span "Print" at bounding box center [544, 249] width 16 height 9
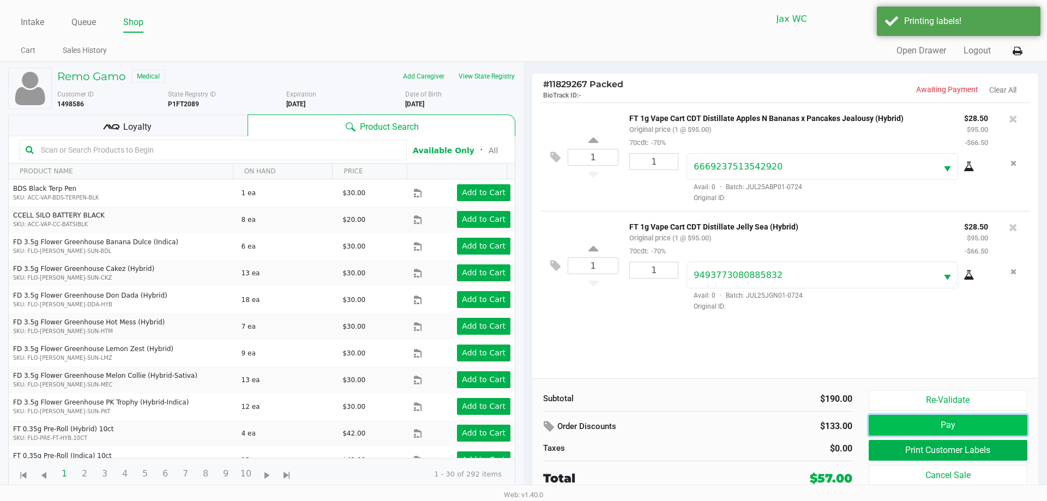
click at [952, 430] on button "Pay" at bounding box center [947, 425] width 159 height 21
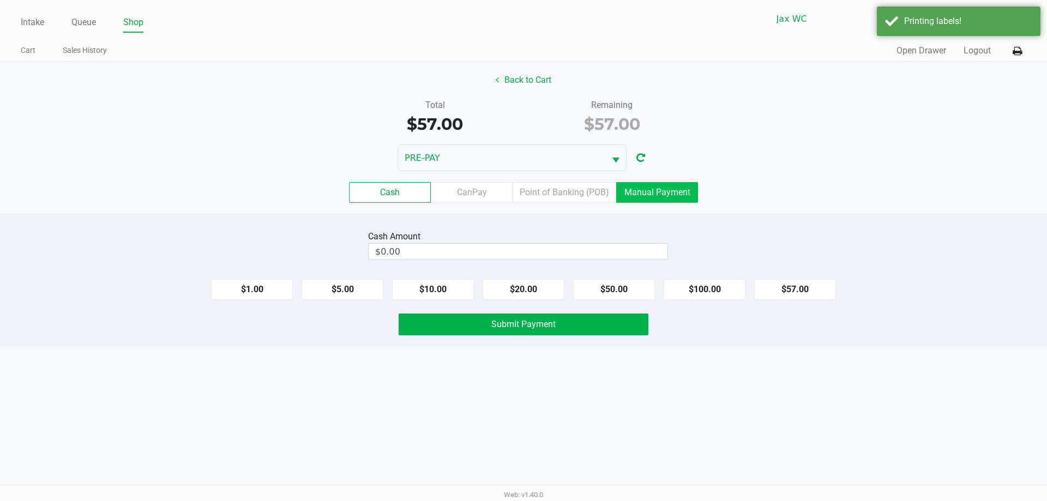
click at [660, 198] on label "Manual Payment" at bounding box center [657, 192] width 82 height 21
click at [0, 0] on 8 "Manual Payment" at bounding box center [0, 0] width 0 height 0
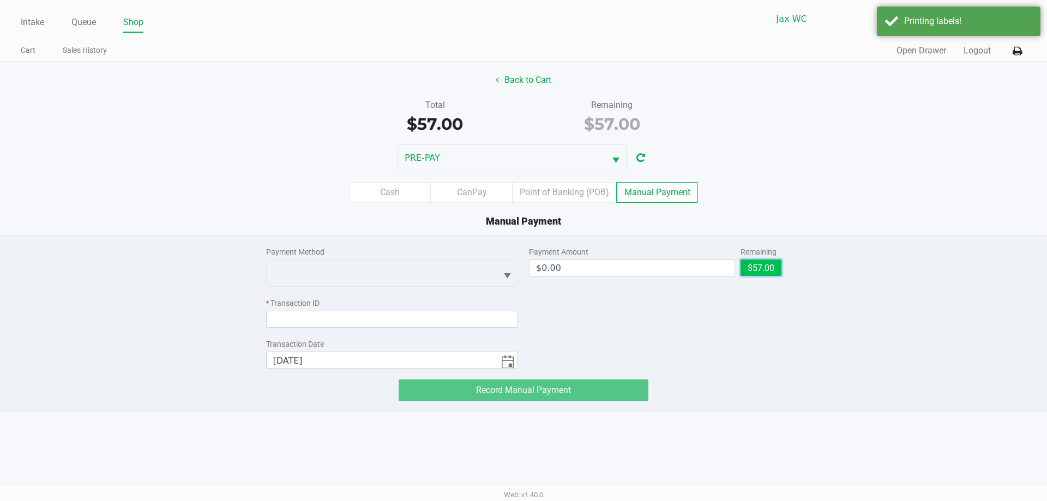
click at [753, 264] on button "$57.00" at bounding box center [760, 267] width 41 height 16
type input "$57.00"
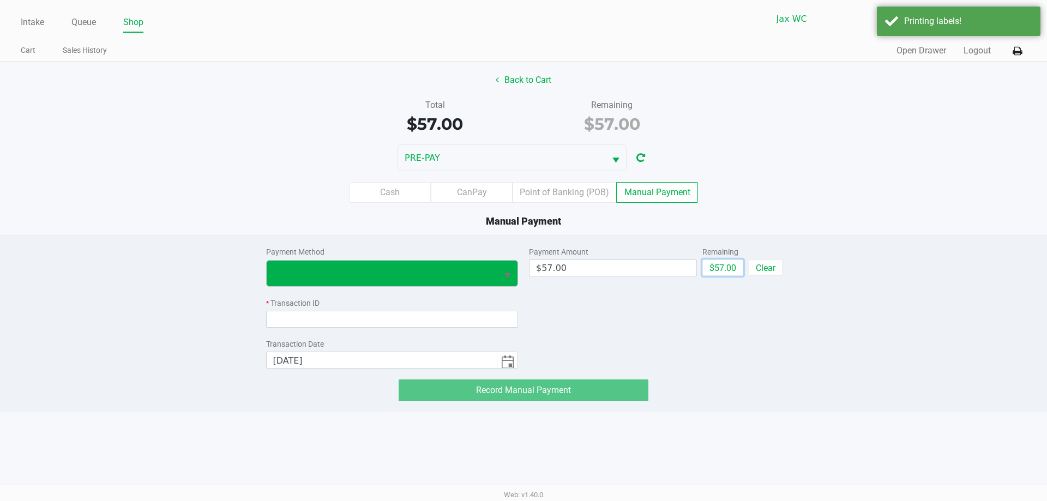
click at [505, 273] on span "Select" at bounding box center [507, 276] width 14 height 14
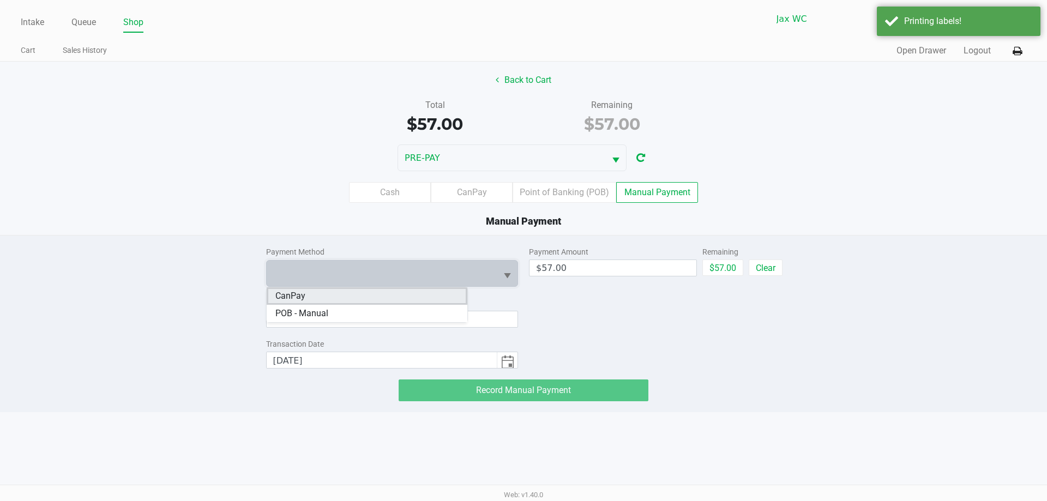
click at [407, 295] on li "CanPay" at bounding box center [367, 295] width 201 height 17
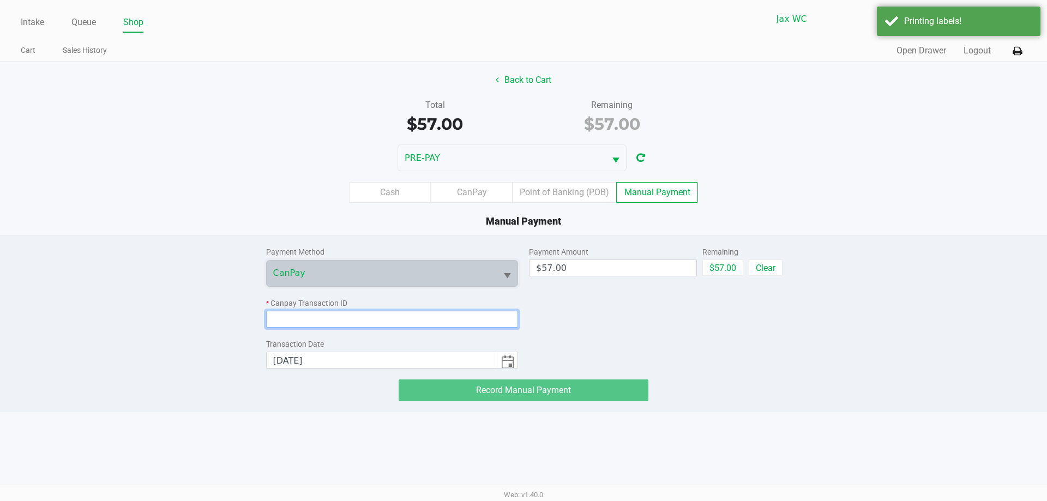
click at [394, 322] on input at bounding box center [392, 319] width 252 height 17
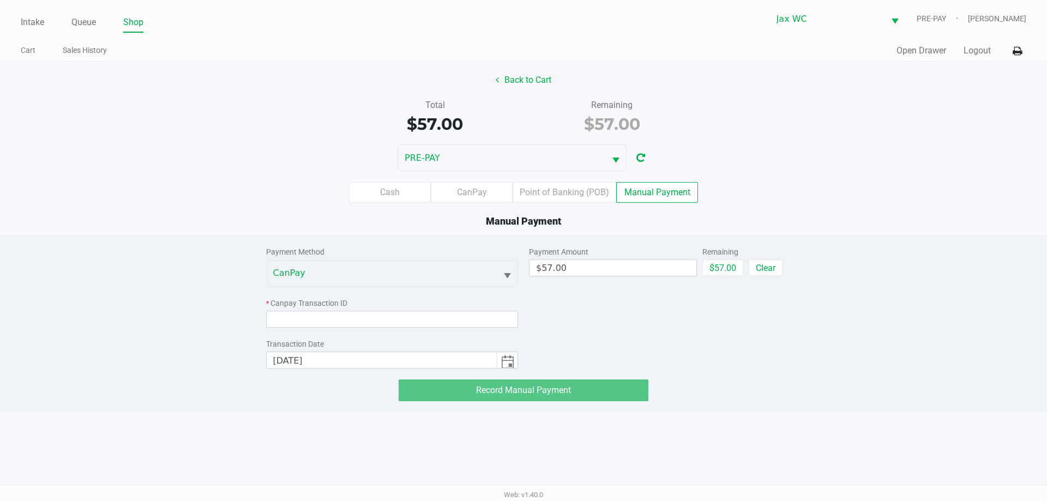
click at [899, 205] on div "Cash CanPay Point of Banking (POB) Manual Payment" at bounding box center [523, 192] width 1063 height 43
click at [383, 325] on input at bounding box center [392, 319] width 252 height 17
paste input "CI6UCU4IBI3I"
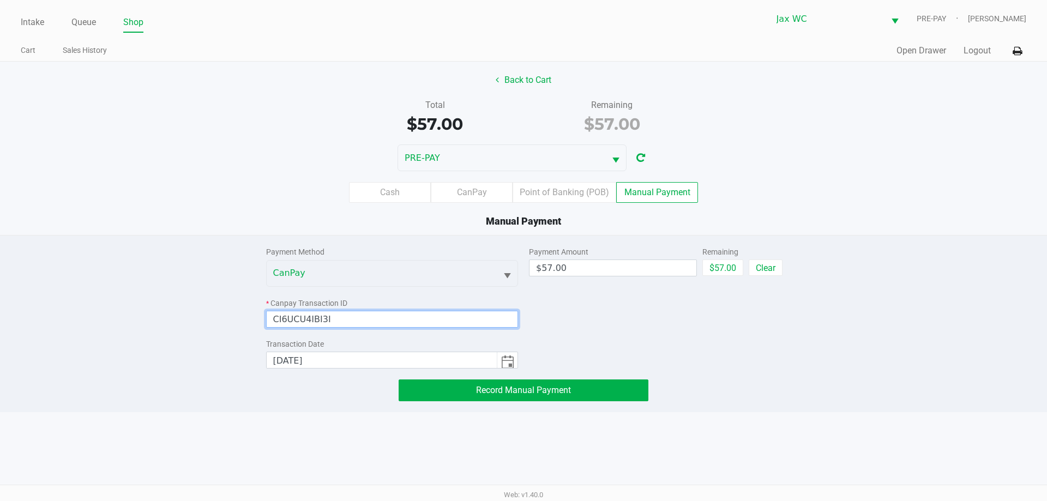
type input "CI6UCU4IBI3I"
click at [526, 401] on div "Payment Method CanPay * Canpay Transaction ID CI6UCU4IBI3I Transaction Date [DA…" at bounding box center [523, 323] width 1047 height 177
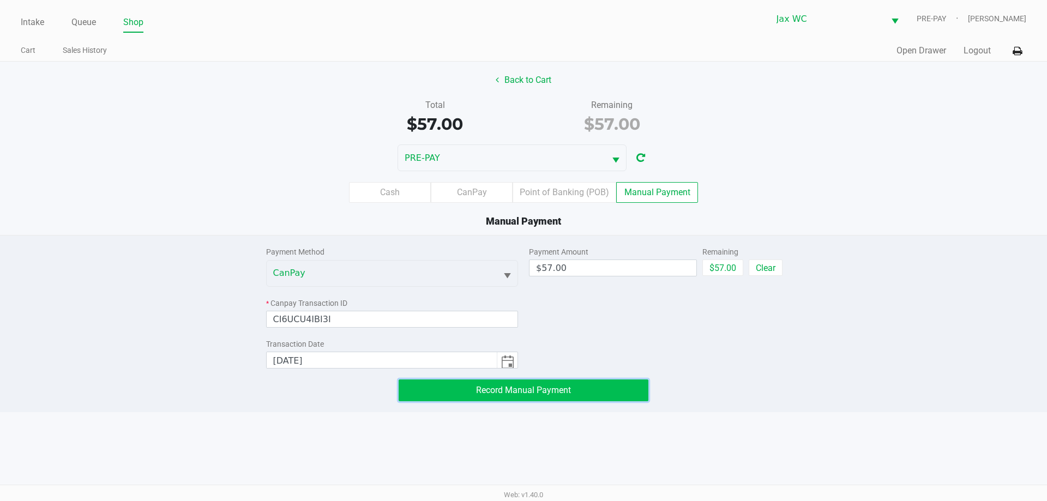
click at [536, 392] on span "Record Manual Payment" at bounding box center [523, 390] width 95 height 10
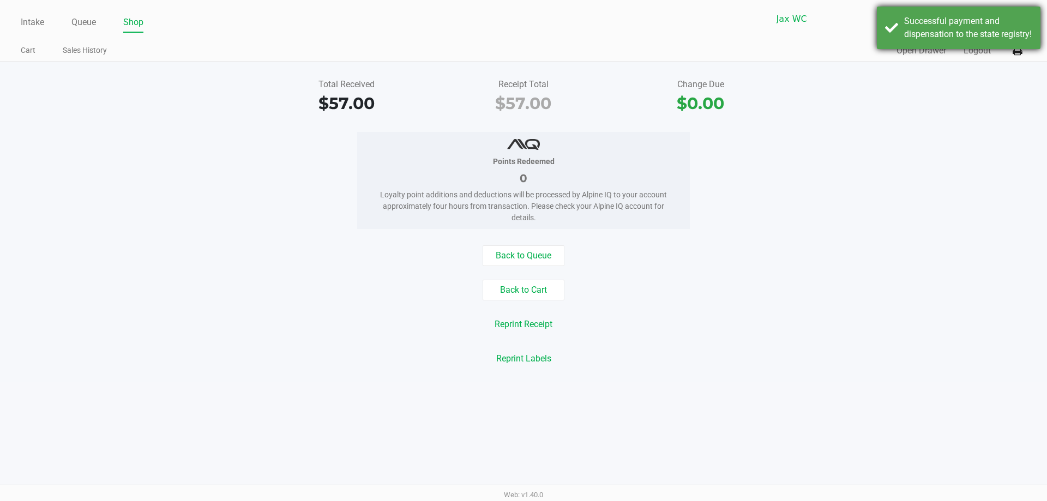
click at [997, 41] on div "Successful payment and dispensation to the state registry!" at bounding box center [968, 28] width 128 height 26
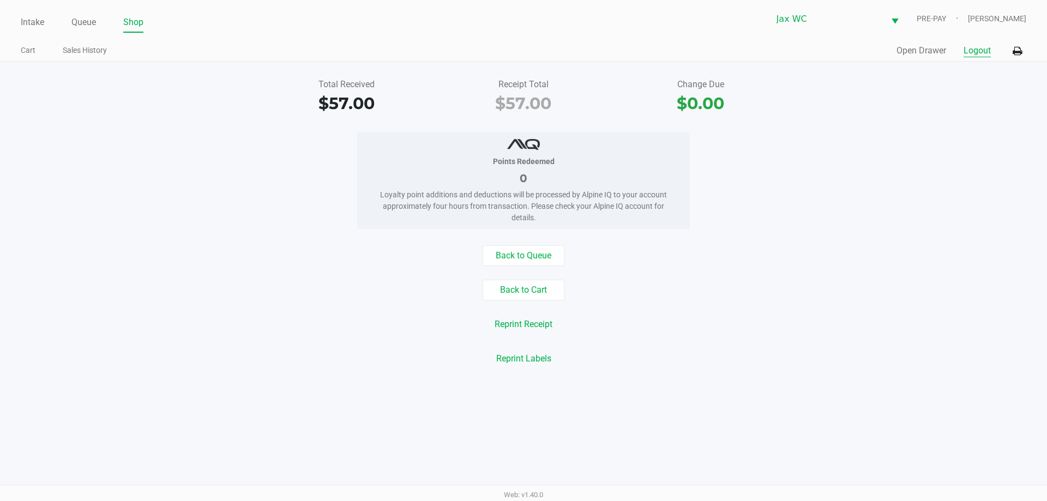
click at [979, 53] on button "Logout" at bounding box center [976, 50] width 27 height 13
